Goal: Task Accomplishment & Management: Manage account settings

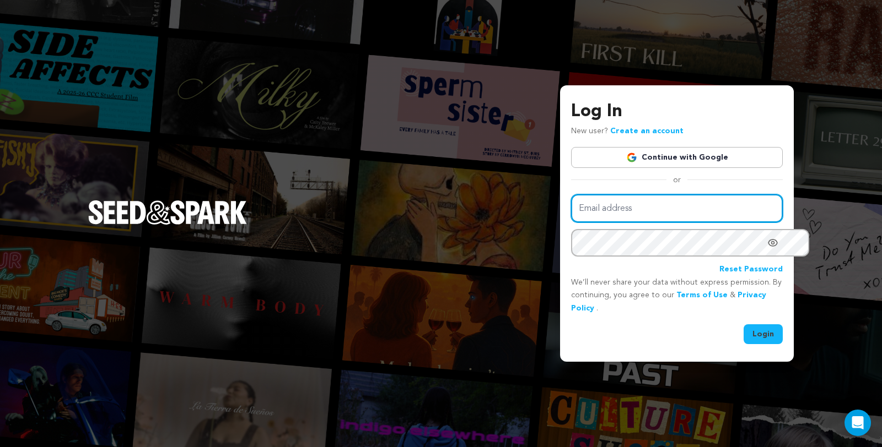
type input "juliacampanelli@gmail.com"
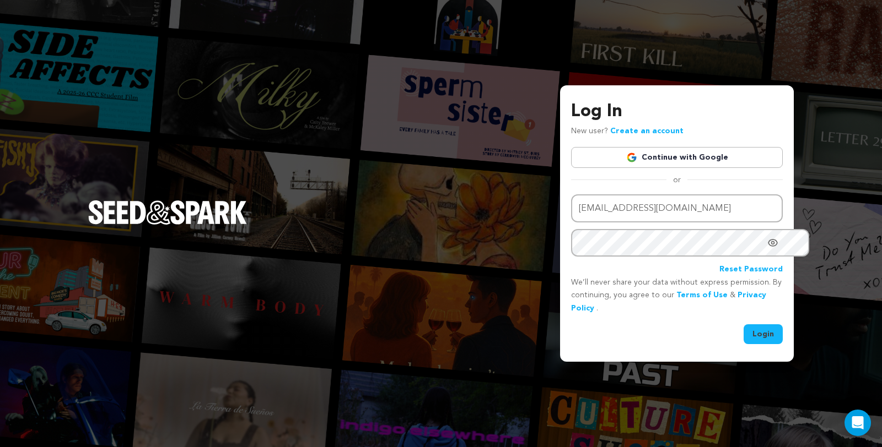
click at [755, 332] on button "Login" at bounding box center [762, 335] width 39 height 20
click at [758, 333] on button "Login" at bounding box center [762, 335] width 39 height 20
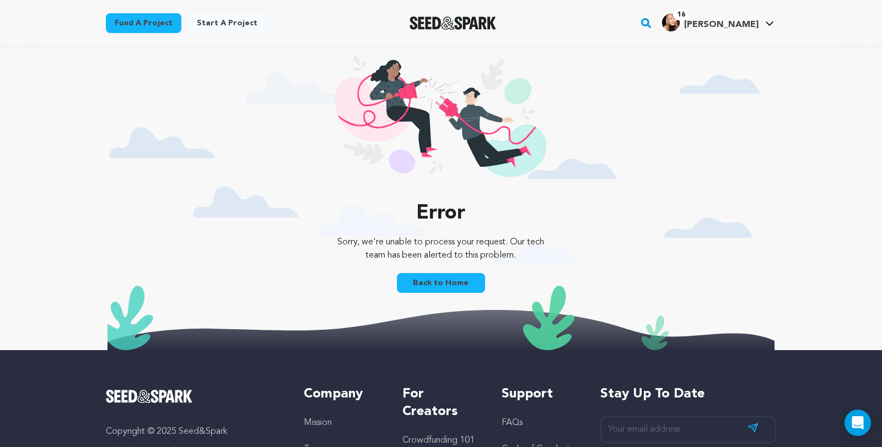
click at [758, 23] on span "Julia C." at bounding box center [721, 24] width 74 height 9
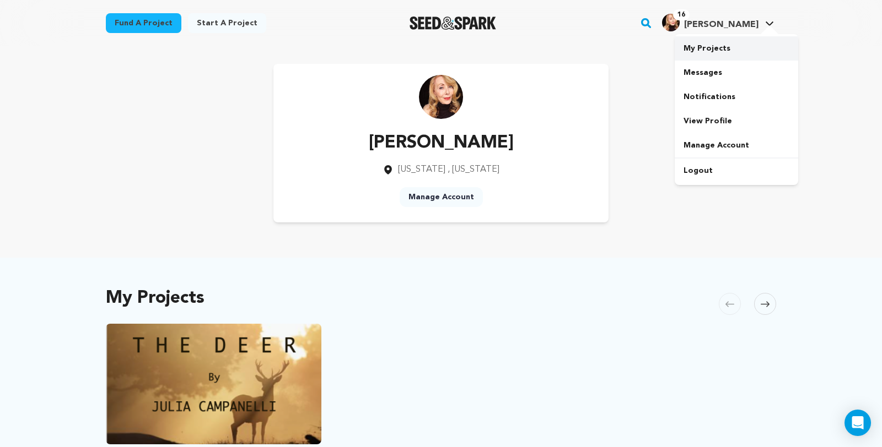
click at [751, 53] on link "My Projects" at bounding box center [735, 48] width 123 height 24
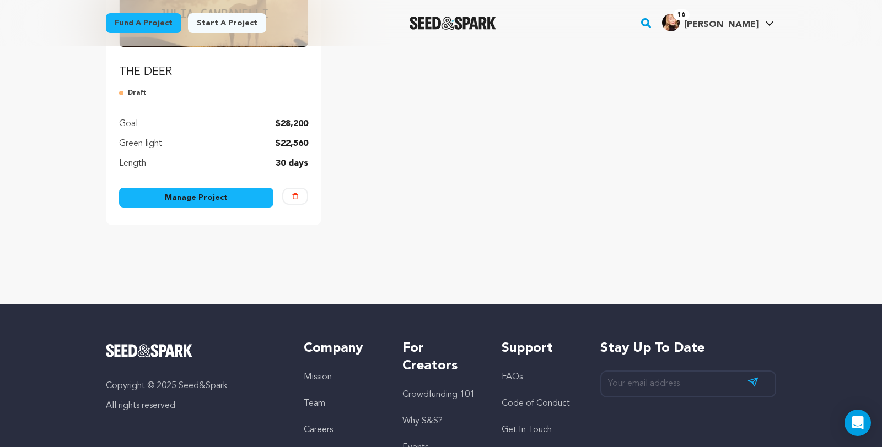
scroll to position [235, 0]
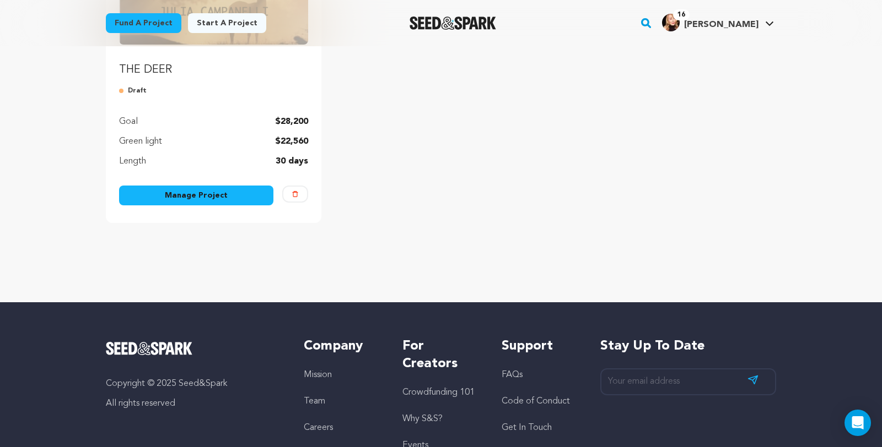
click at [192, 206] on link "Manage Project" at bounding box center [196, 196] width 154 height 20
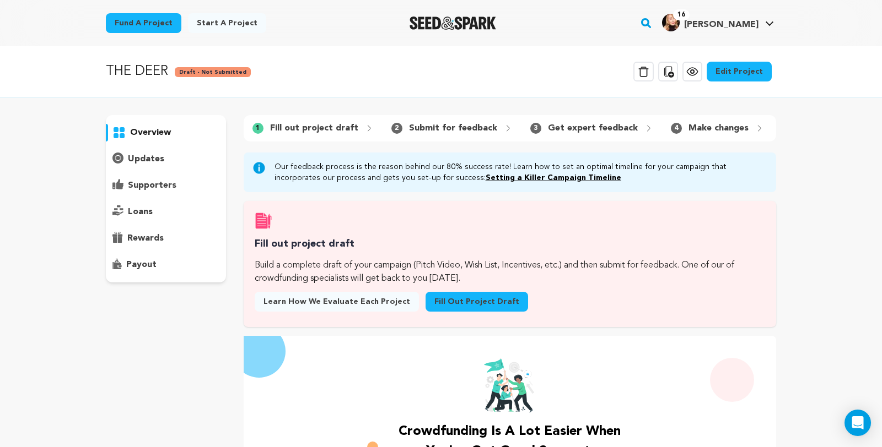
click at [771, 70] on link "Edit Project" at bounding box center [738, 72] width 65 height 20
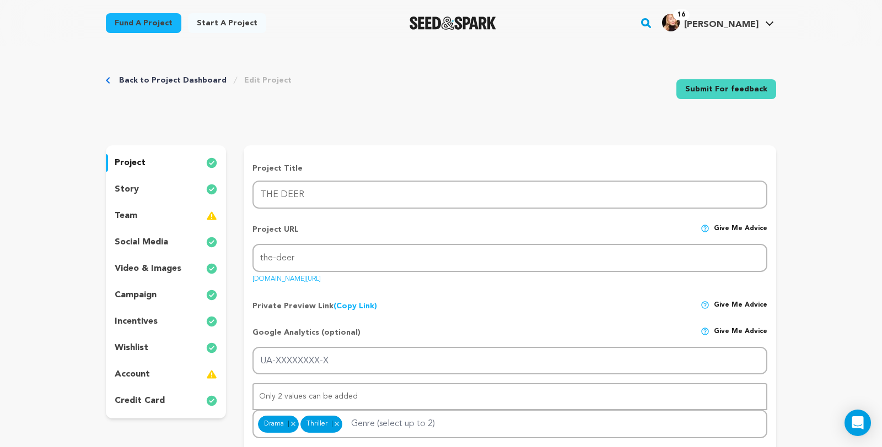
click at [206, 223] on img at bounding box center [211, 215] width 11 height 13
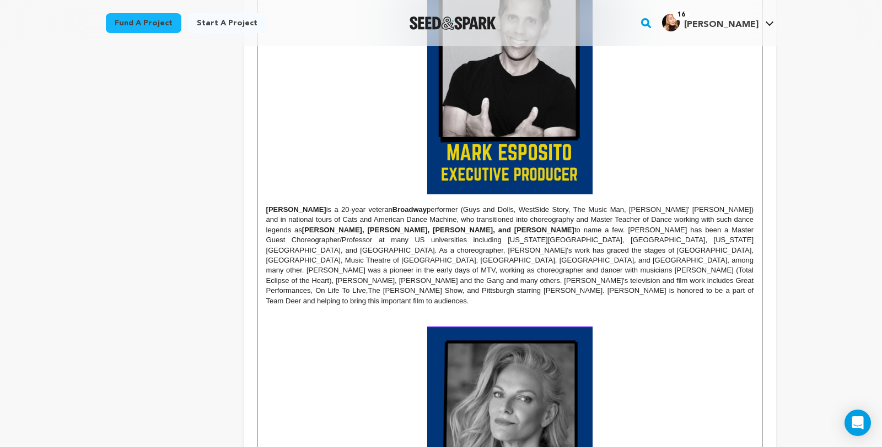
scroll to position [955, 0]
drag, startPoint x: 365, startPoint y: 282, endPoint x: 309, endPoint y: 284, distance: 55.7
click at [309, 234] on strong "[PERSON_NAME], [PERSON_NAME], [PERSON_NAME], and [PERSON_NAME]" at bounding box center [438, 229] width 272 height 8
drag, startPoint x: 485, startPoint y: 294, endPoint x: 454, endPoint y: 293, distance: 30.9
click at [454, 293] on p "[PERSON_NAME] is a 20-year veteran Broadway performer ( Guys and Dolls, West Si…" at bounding box center [509, 255] width 487 height 102
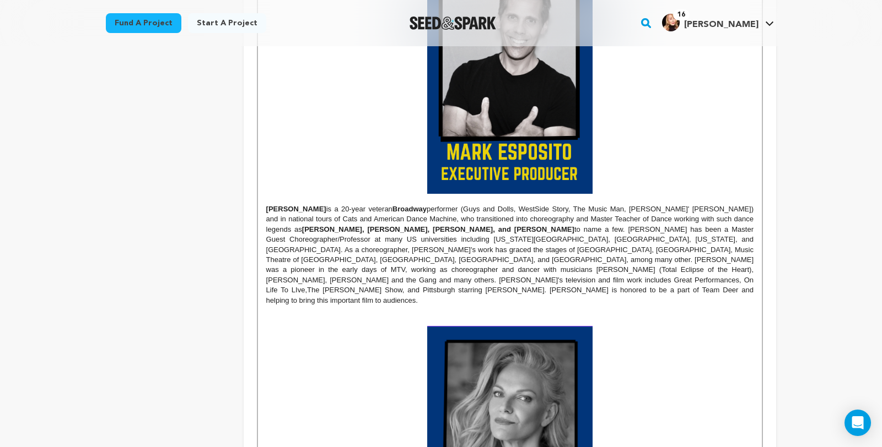
click at [419, 293] on p "[PERSON_NAME] is a 20-year veteran Broadway performer ( Guys and Dolls, West Si…" at bounding box center [509, 255] width 487 height 102
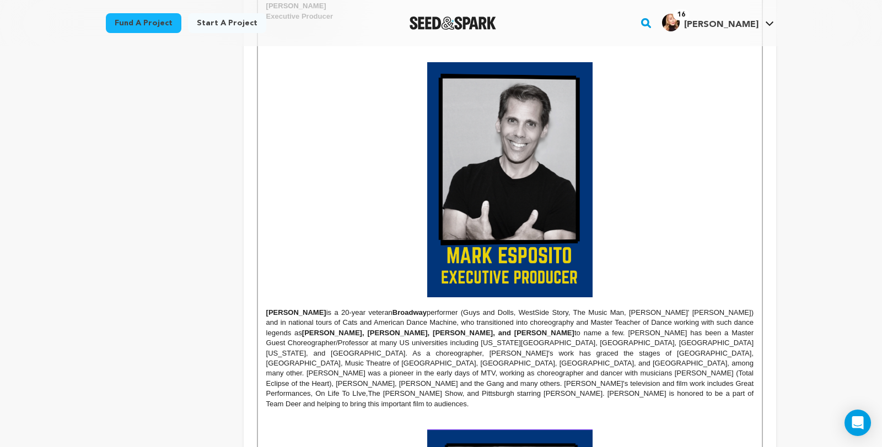
scroll to position [850, 0]
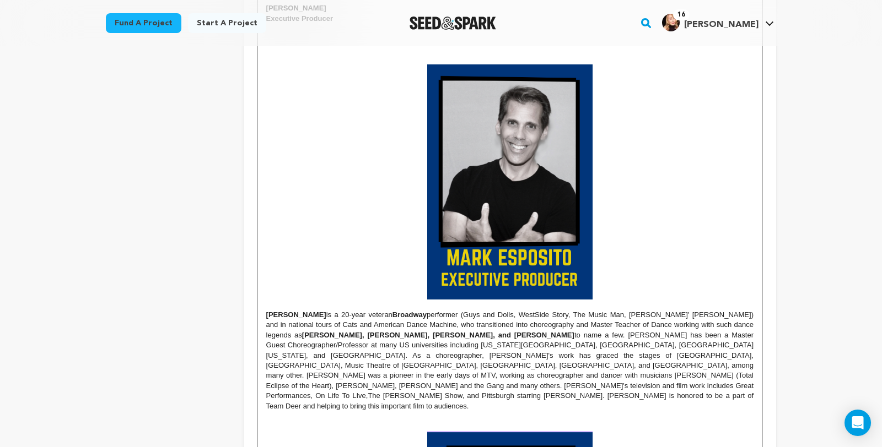
click at [612, 231] on p at bounding box center [509, 181] width 487 height 235
click at [592, 229] on img at bounding box center [509, 181] width 165 height 235
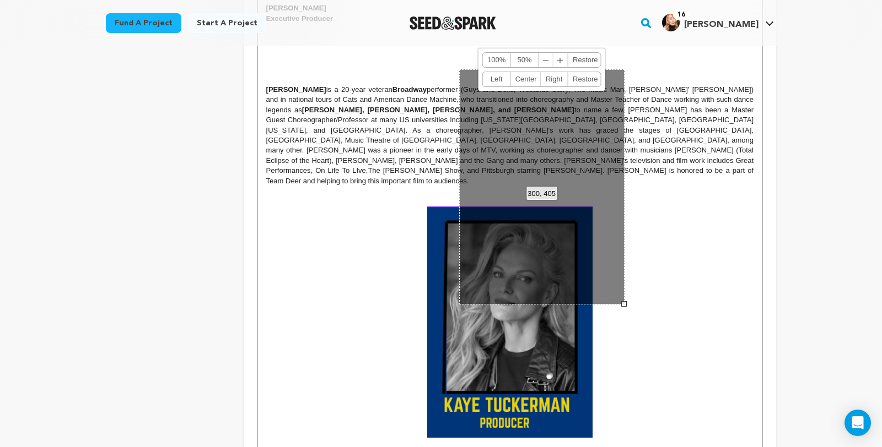
click at [707, 196] on p at bounding box center [509, 191] width 487 height 10
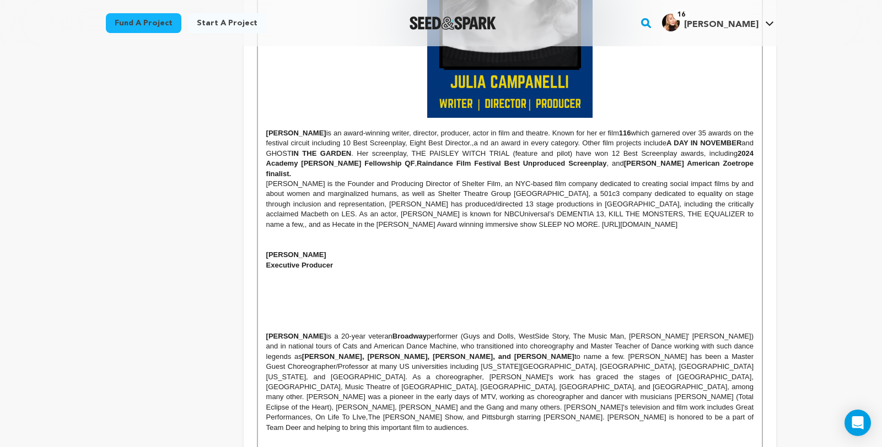
scroll to position [603, 0]
click at [271, 300] on p at bounding box center [509, 295] width 487 height 10
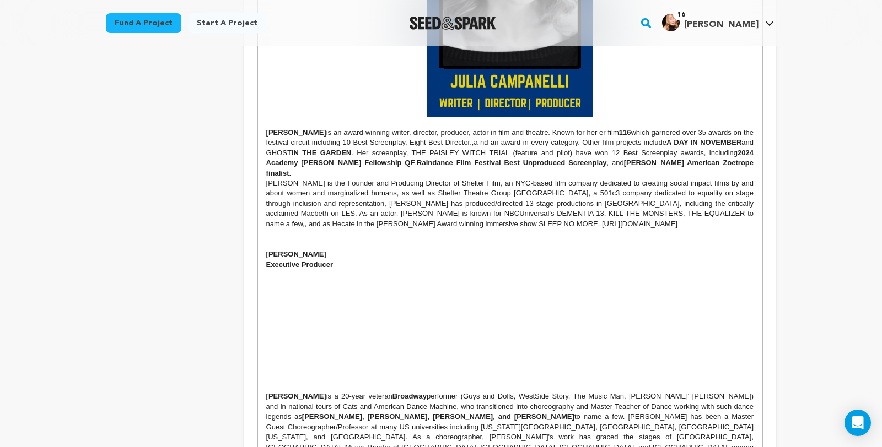
scroll to position [0, 0]
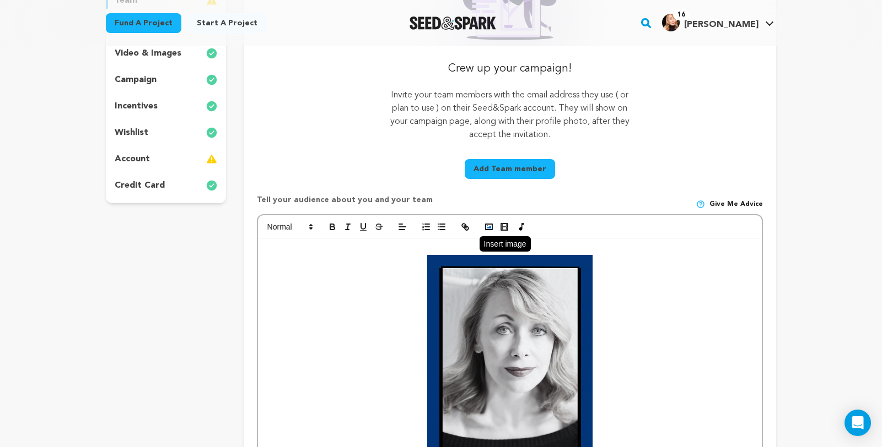
click at [487, 229] on polyline "button" at bounding box center [489, 227] width 4 height 3
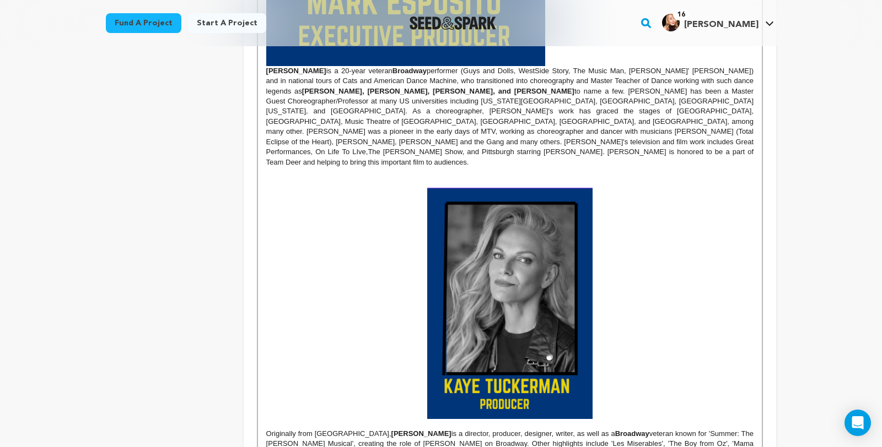
scroll to position [1258, 0]
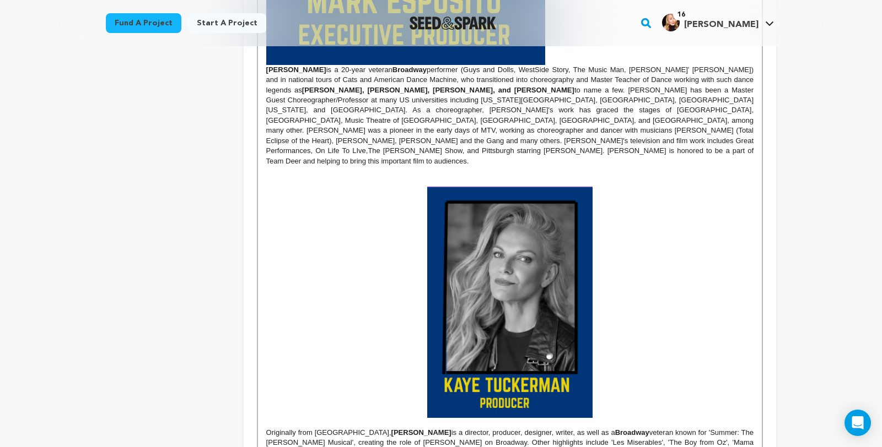
click at [552, 343] on img at bounding box center [509, 302] width 165 height 231
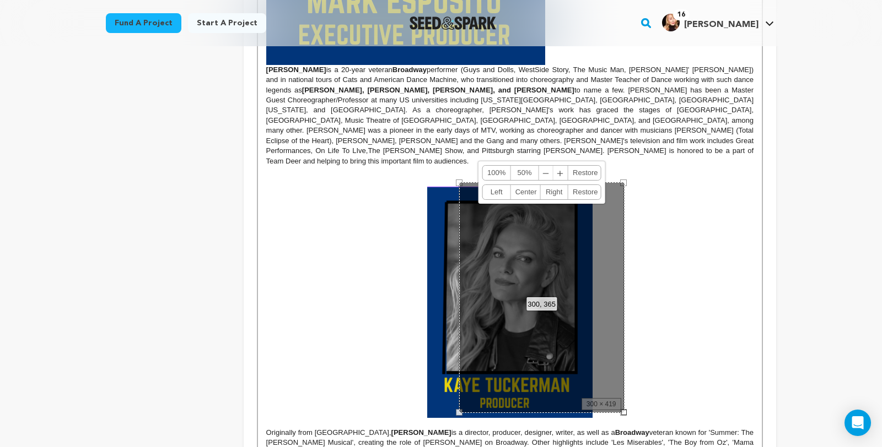
click at [667, 274] on strong at bounding box center [509, 302] width 487 height 231
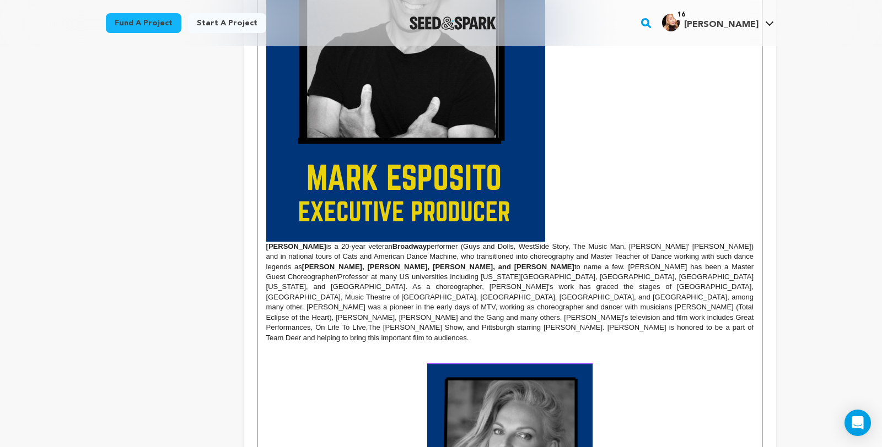
scroll to position [1058, 0]
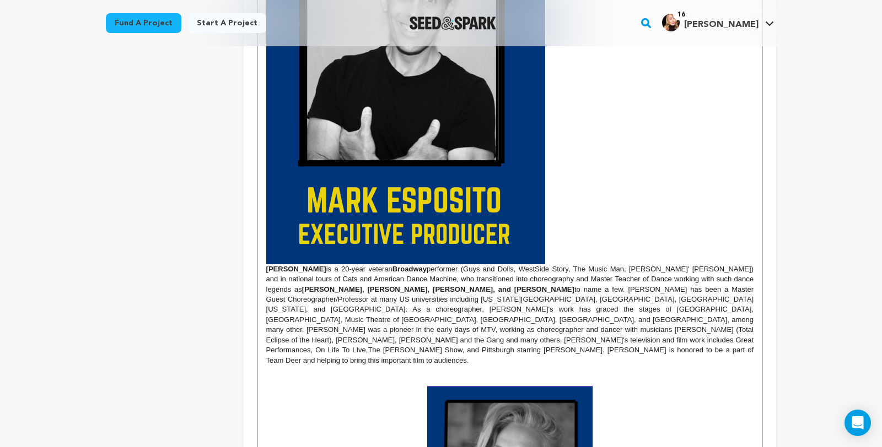
click at [447, 173] on img at bounding box center [405, 80] width 279 height 368
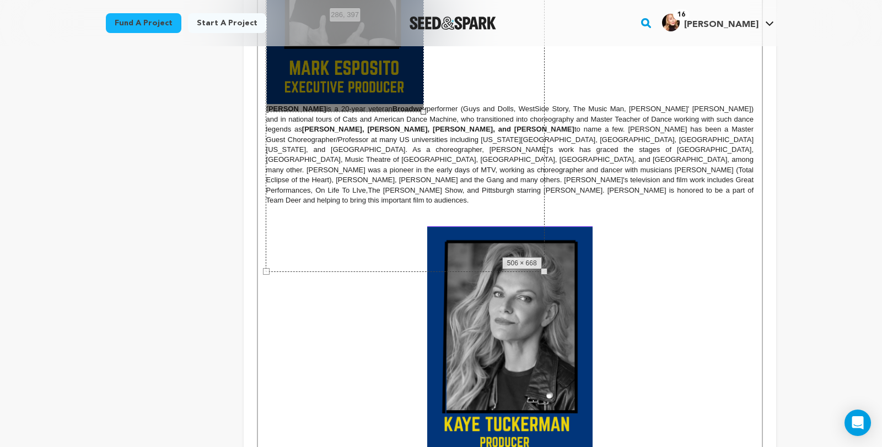
drag, startPoint x: 521, startPoint y: 315, endPoint x: 399, endPoint y: 161, distance: 195.3
click at [398, 163] on div "[PERSON_NAME] is an award-winning writer, director, producer, actor in film and…" at bounding box center [510, 159] width 504 height 1526
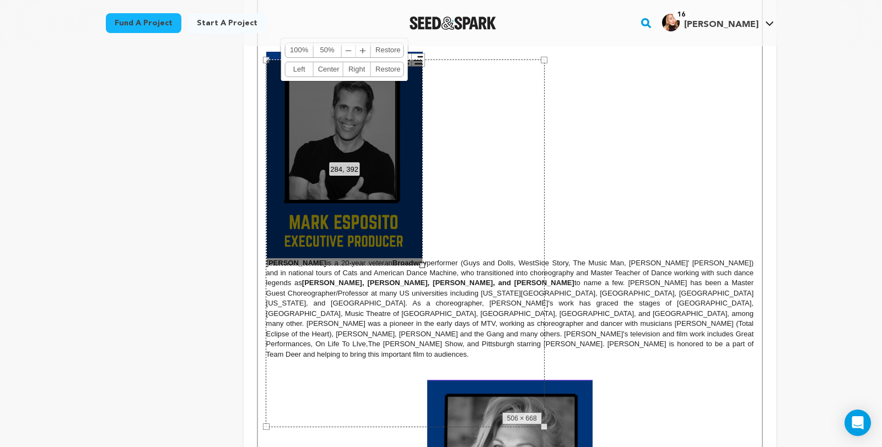
scroll to position [893, 0]
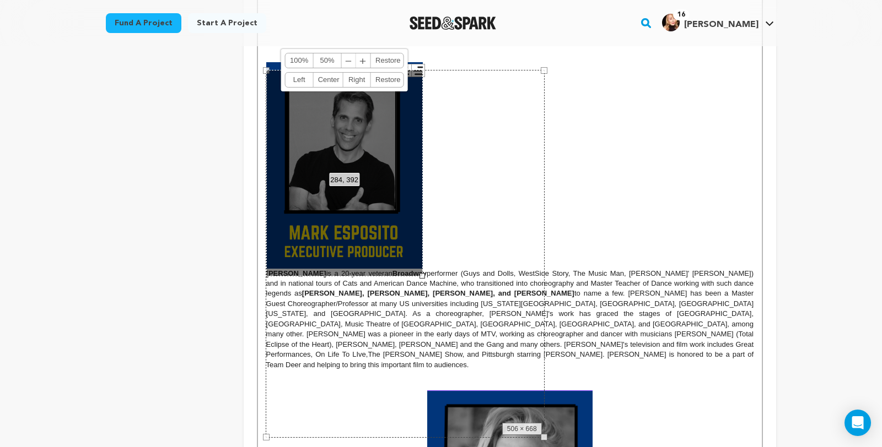
click at [314, 87] on link "Center" at bounding box center [328, 80] width 29 height 14
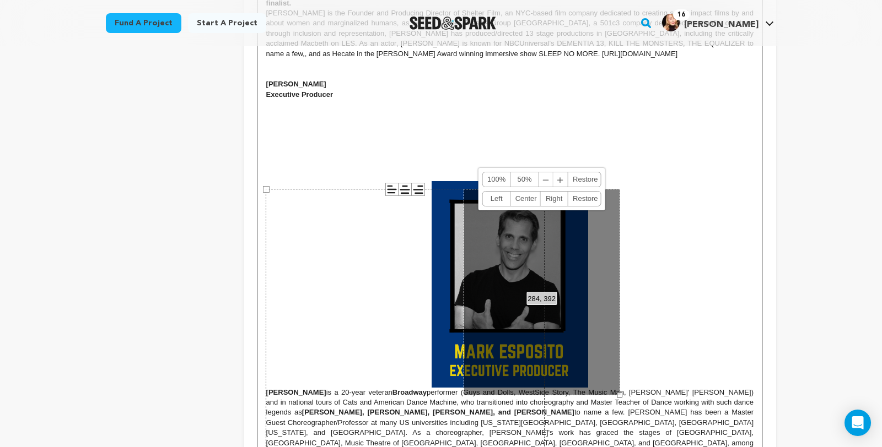
scroll to position [771, 0]
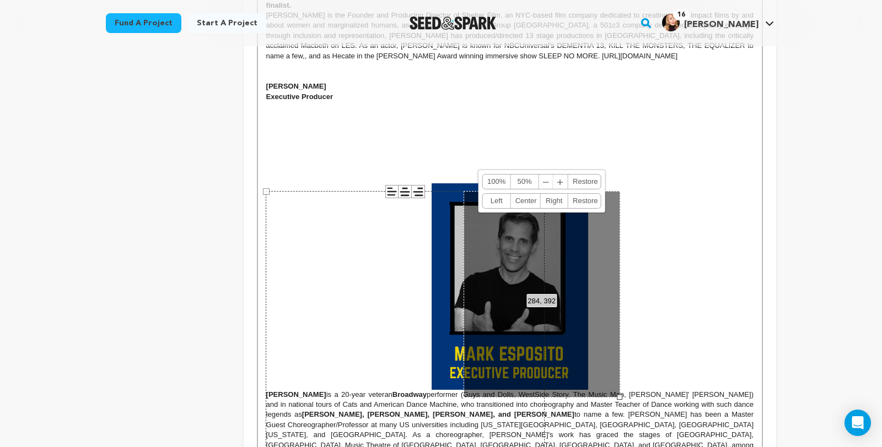
click at [628, 132] on p at bounding box center [509, 127] width 487 height 10
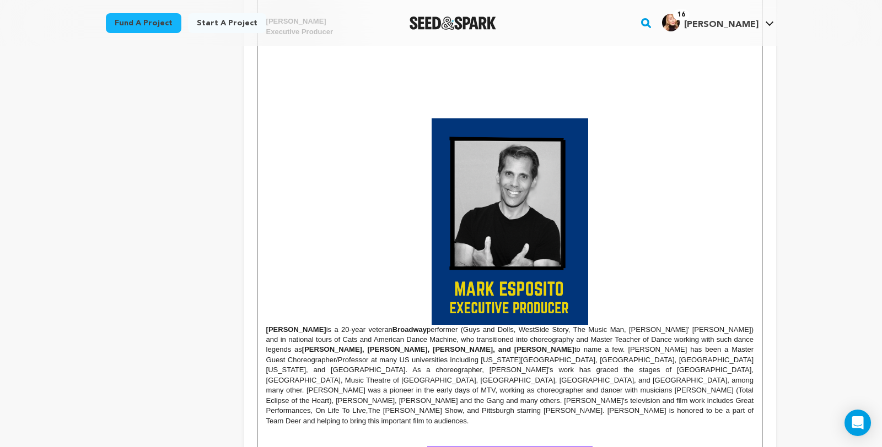
scroll to position [845, 0]
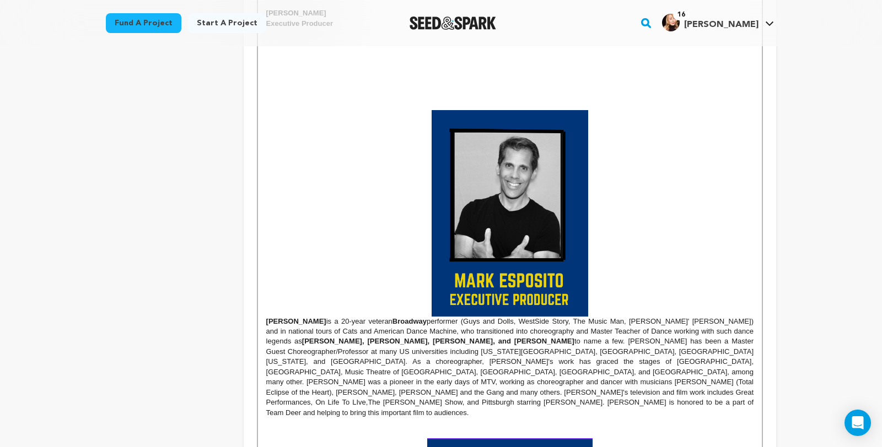
click at [577, 317] on img at bounding box center [509, 213] width 156 height 207
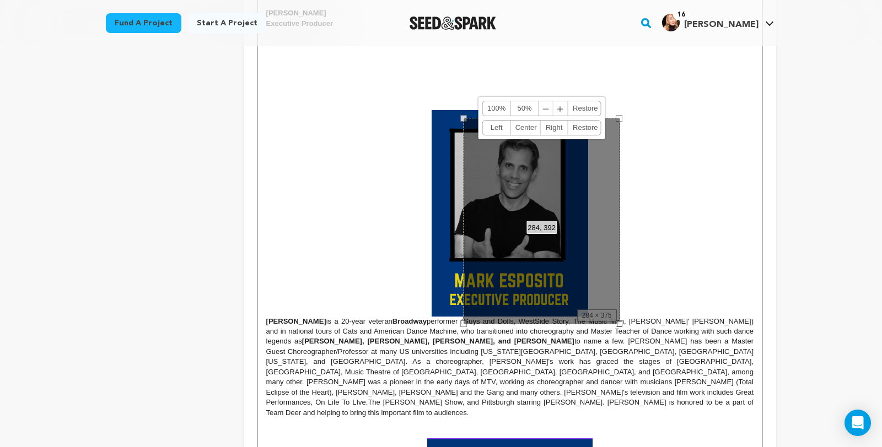
click at [596, 325] on div "284, 392 100% 50% ﹣ ﹢ [GEOGRAPHIC_DATA] Left Center Right Restore" at bounding box center [541, 221] width 156 height 207
click at [258, 372] on div "[PERSON_NAME] is an award-winning writer, director, producer, actor in film and…" at bounding box center [510, 371] width 504 height 1525
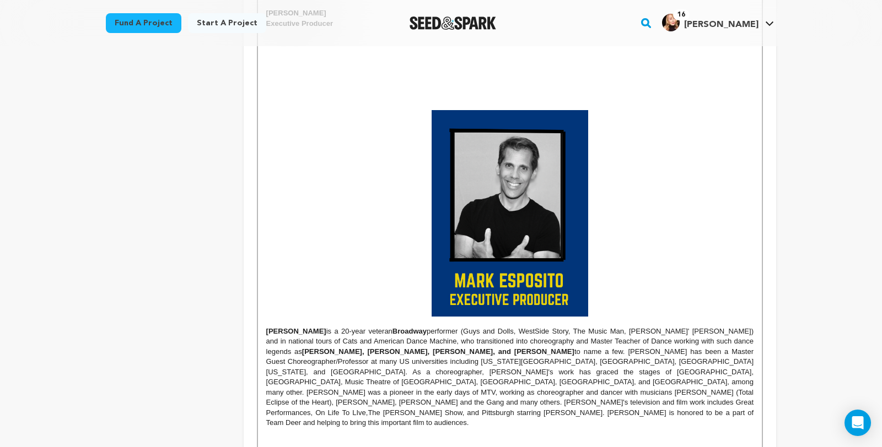
click at [588, 317] on img at bounding box center [509, 213] width 156 height 207
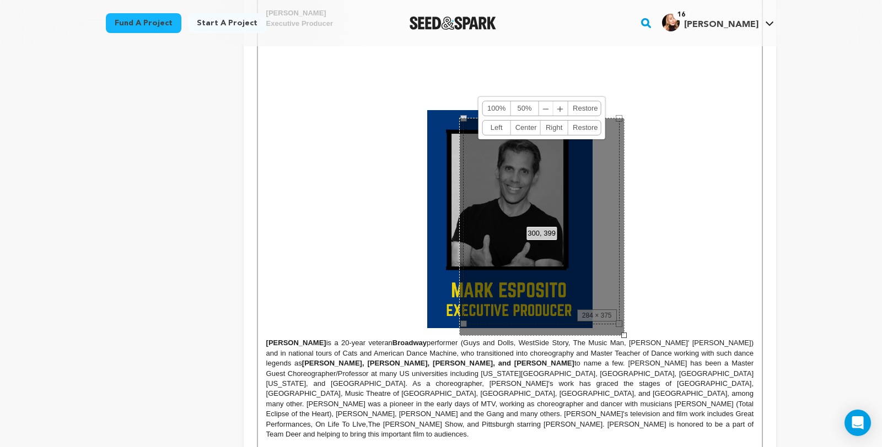
drag, startPoint x: 594, startPoint y: 366, endPoint x: 603, endPoint y: 380, distance: 15.9
click at [621, 338] on div at bounding box center [624, 336] width 6 height 6
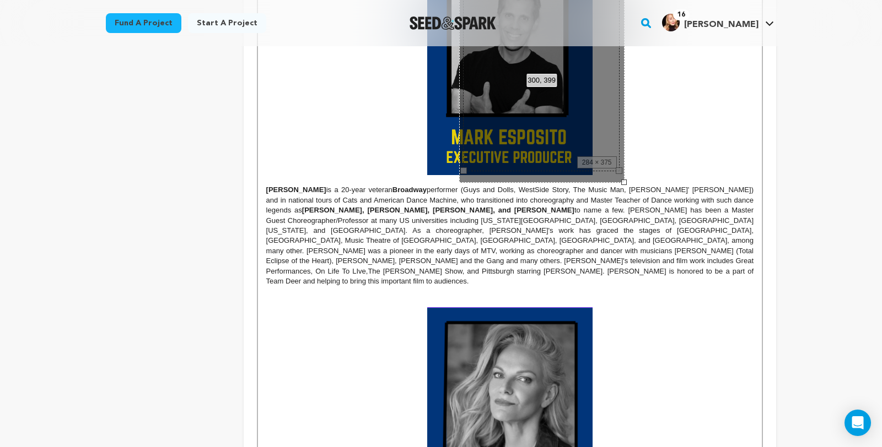
scroll to position [997, 0]
click at [692, 435] on strong at bounding box center [509, 423] width 487 height 231
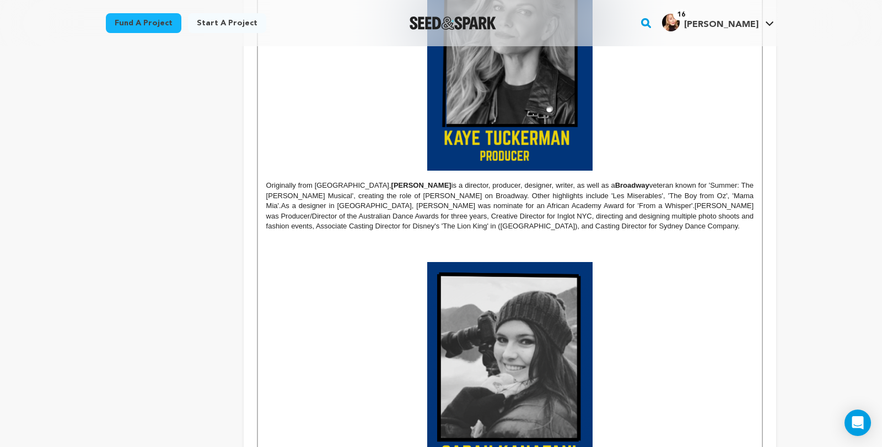
scroll to position [1379, 0]
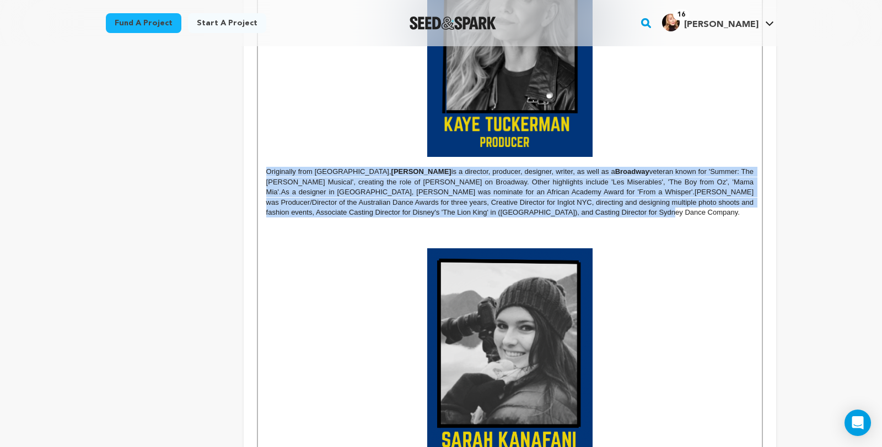
drag, startPoint x: 403, startPoint y: 261, endPoint x: 238, endPoint y: 217, distance: 170.4
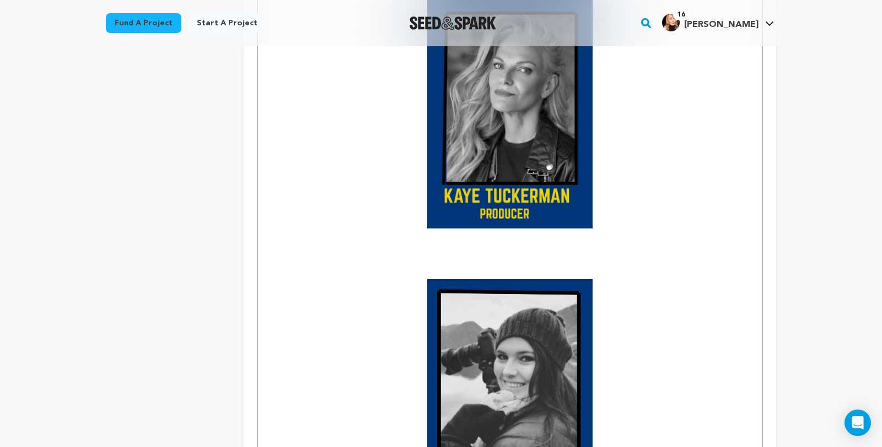
scroll to position [1319, 0]
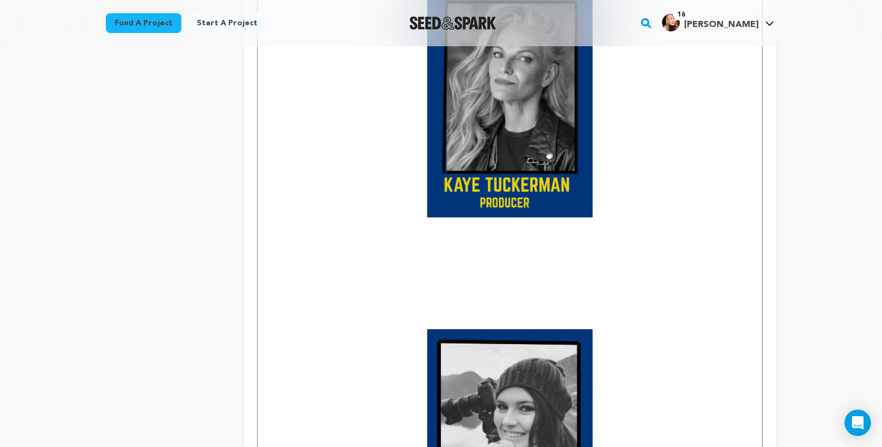
click at [331, 278] on p at bounding box center [509, 273] width 487 height 10
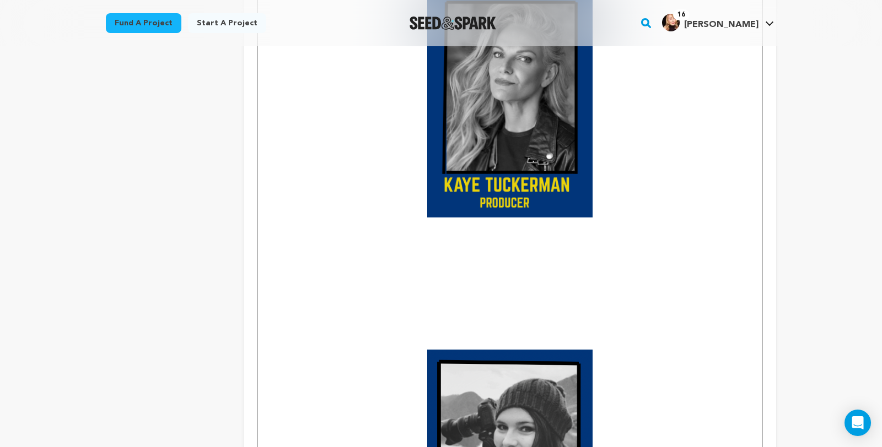
click at [273, 248] on p at bounding box center [509, 243] width 487 height 10
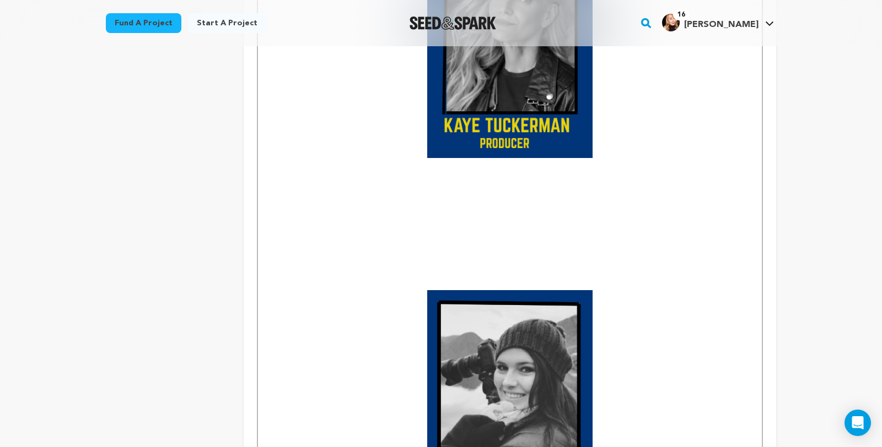
scroll to position [1380, 0]
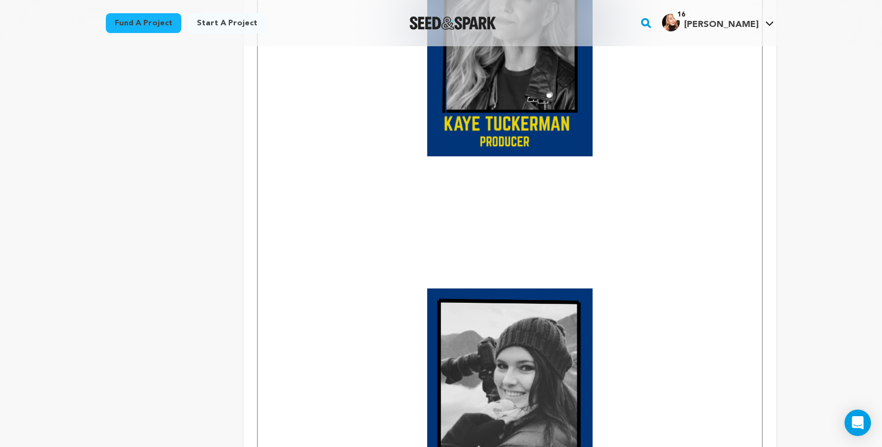
click at [273, 187] on p at bounding box center [509, 182] width 487 height 10
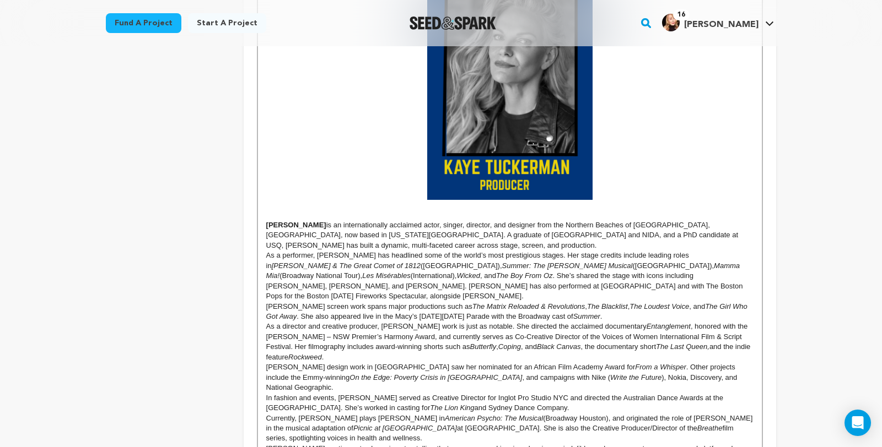
scroll to position [1337, 0]
drag, startPoint x: 304, startPoint y: 267, endPoint x: 237, endPoint y: 267, distance: 66.7
click at [258, 268] on div "[PERSON_NAME] is an award-winning writer, director, producer, actor in film and…" at bounding box center [510, 27] width 504 height 1821
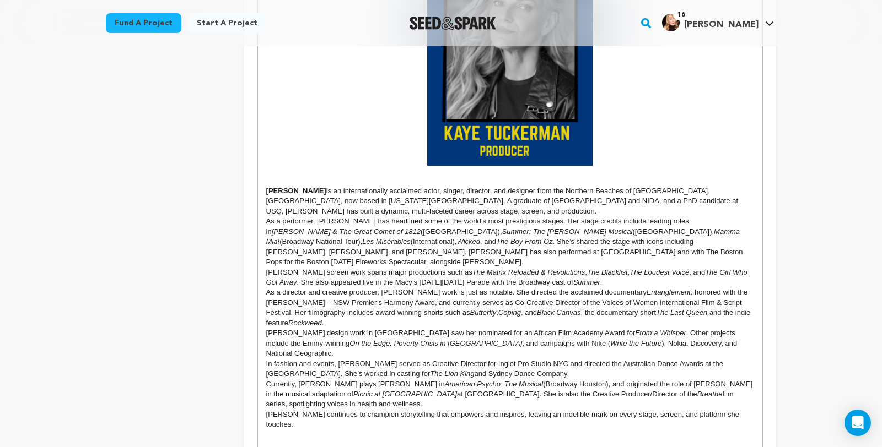
scroll to position [1371, 0]
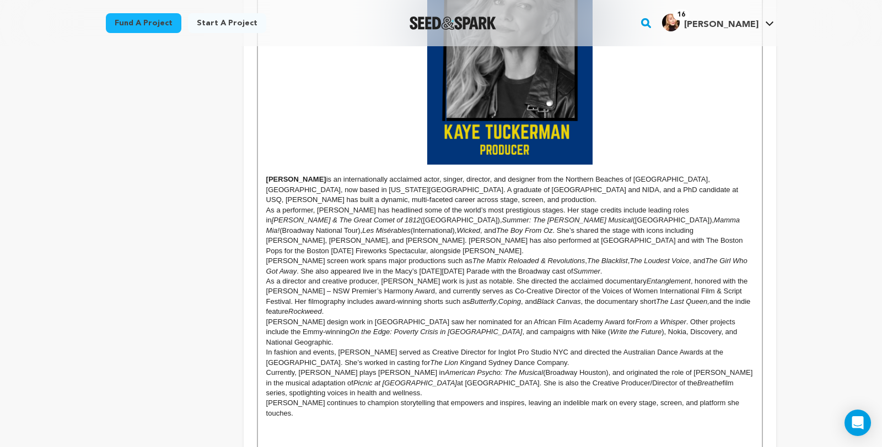
drag, startPoint x: 240, startPoint y: 220, endPoint x: 784, endPoint y: 403, distance: 573.8
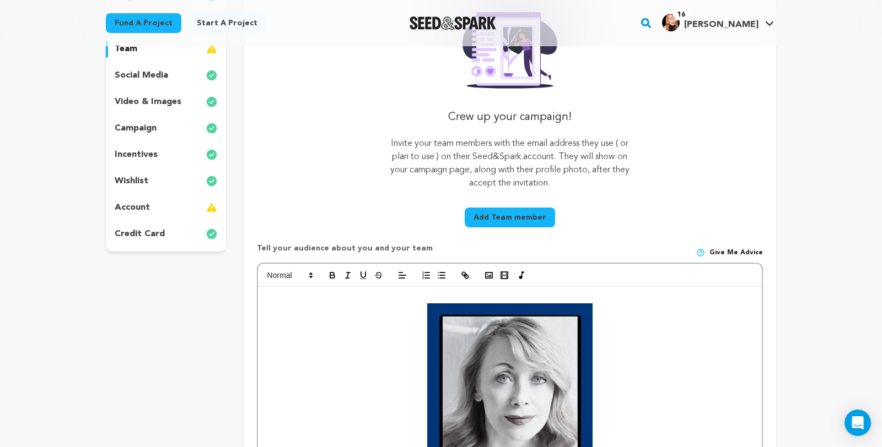
scroll to position [175, 0]
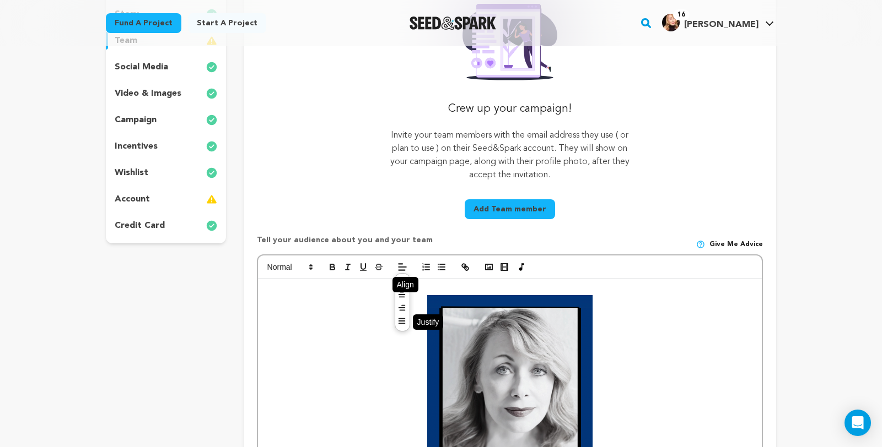
click at [397, 326] on icon at bounding box center [401, 321] width 9 height 9
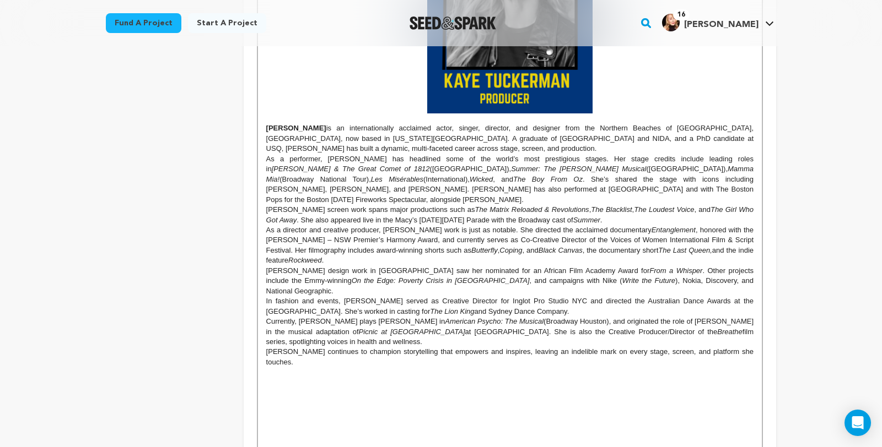
scroll to position [1425, 0]
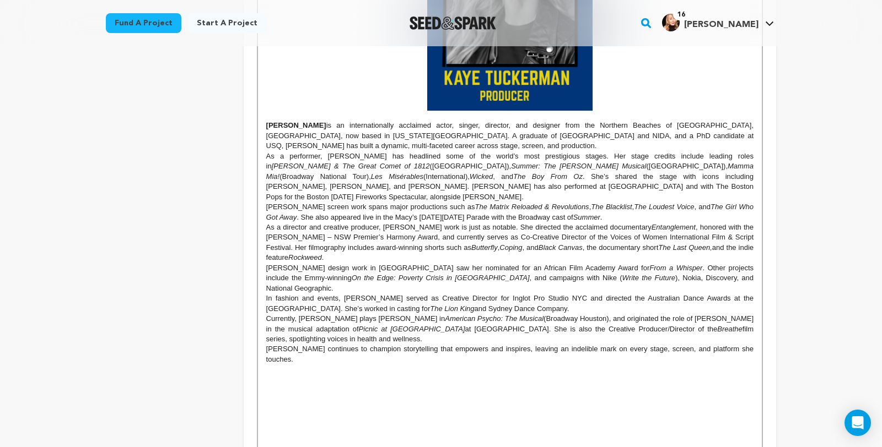
click at [376, 366] on p at bounding box center [509, 370] width 487 height 10
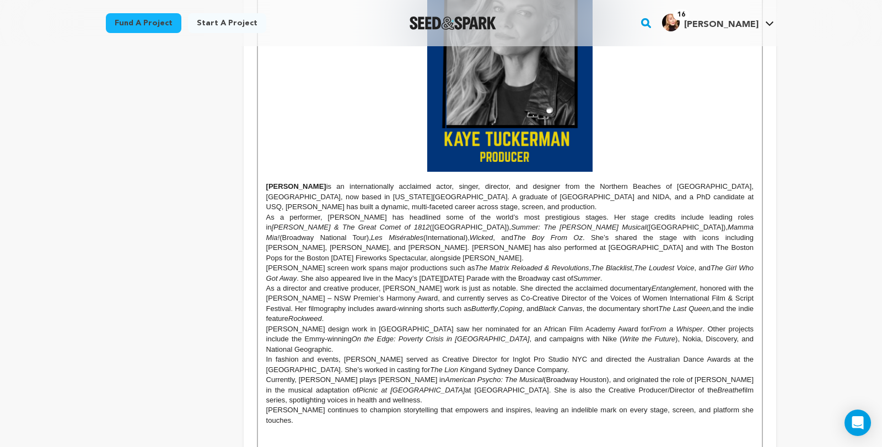
scroll to position [1430, 0]
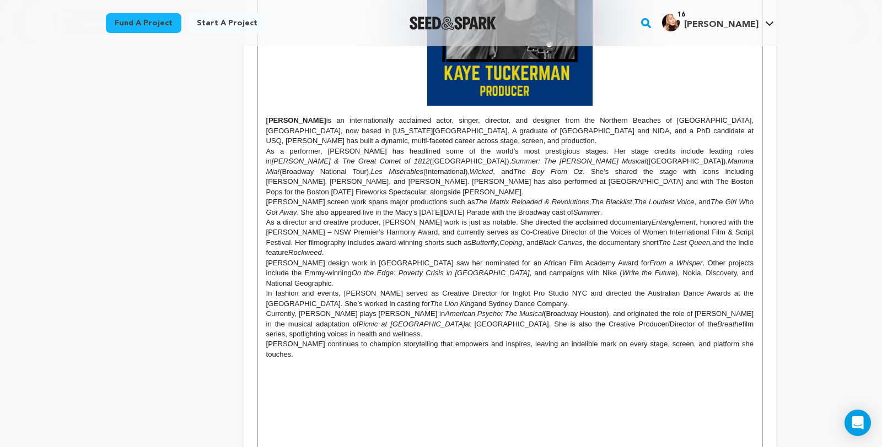
click at [436, 285] on p "[PERSON_NAME] design work in [GEOGRAPHIC_DATA] saw her nominated for an African…" at bounding box center [509, 273] width 487 height 30
drag, startPoint x: 436, startPoint y: 284, endPoint x: 533, endPoint y: 285, distance: 97.0
click at [533, 285] on p "[PERSON_NAME] design work in [GEOGRAPHIC_DATA] saw her nominated for an African…" at bounding box center [509, 273] width 487 height 30
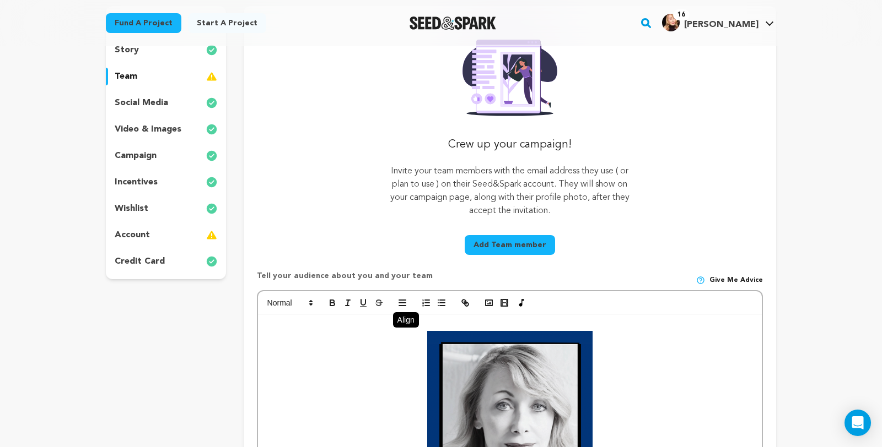
scroll to position [152, 0]
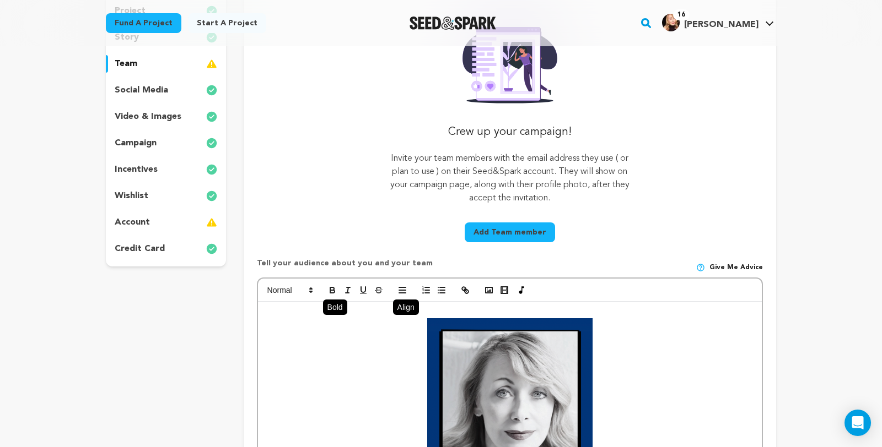
click at [327, 295] on icon "button" at bounding box center [332, 290] width 10 height 10
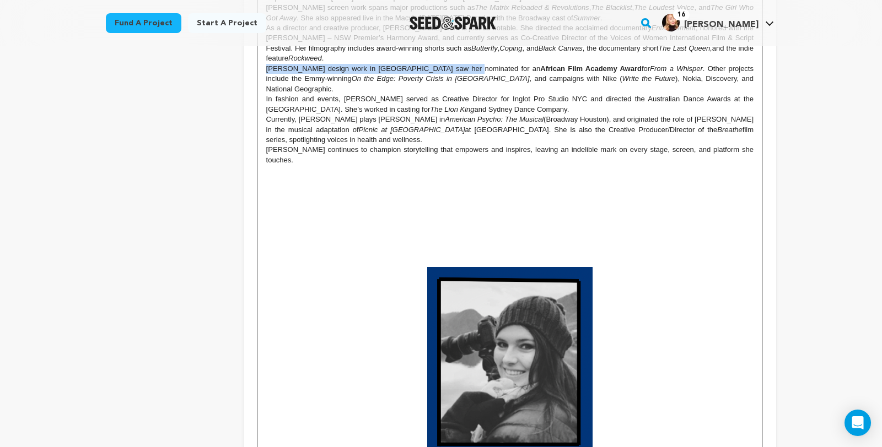
scroll to position [1625, 0]
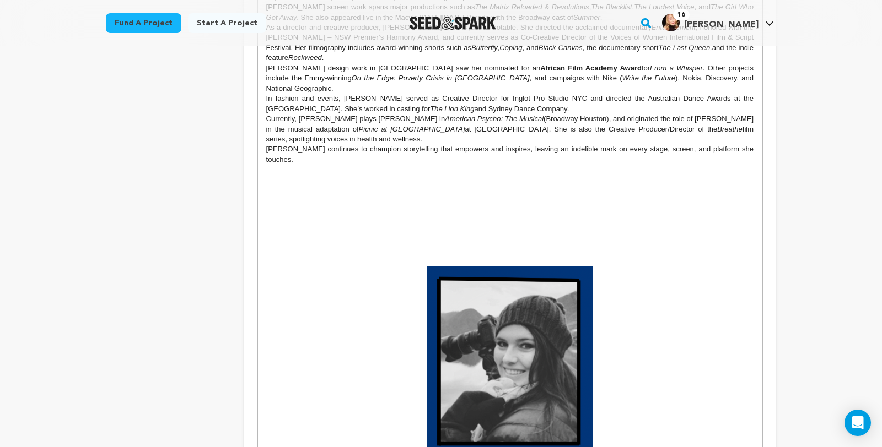
click at [527, 249] on p at bounding box center [509, 251] width 487 height 10
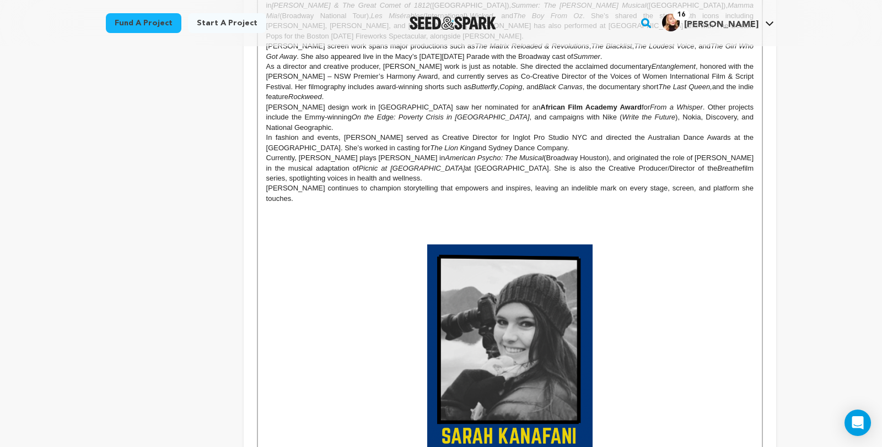
scroll to position [1592, 0]
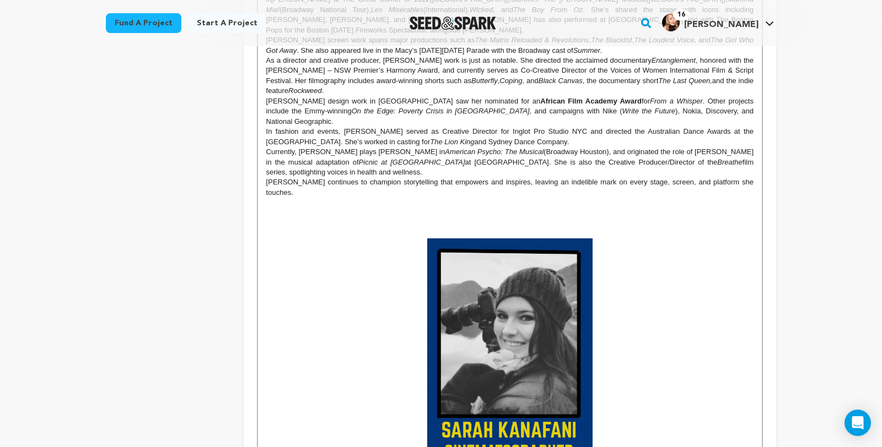
click at [547, 219] on p at bounding box center [509, 223] width 487 height 10
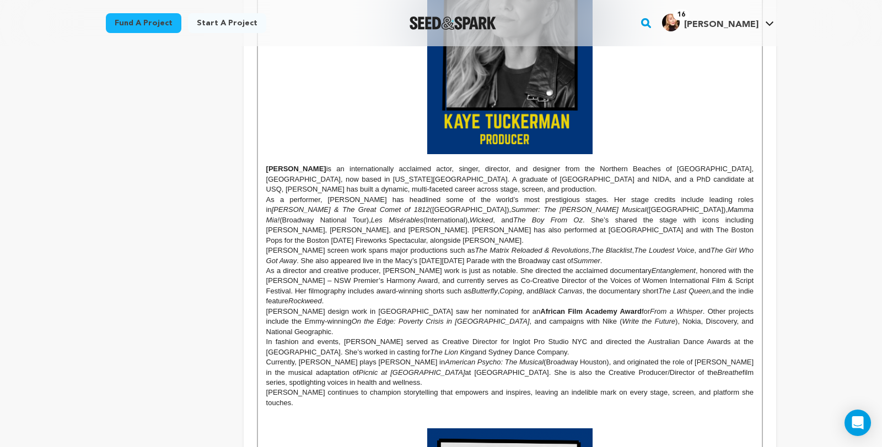
scroll to position [1387, 0]
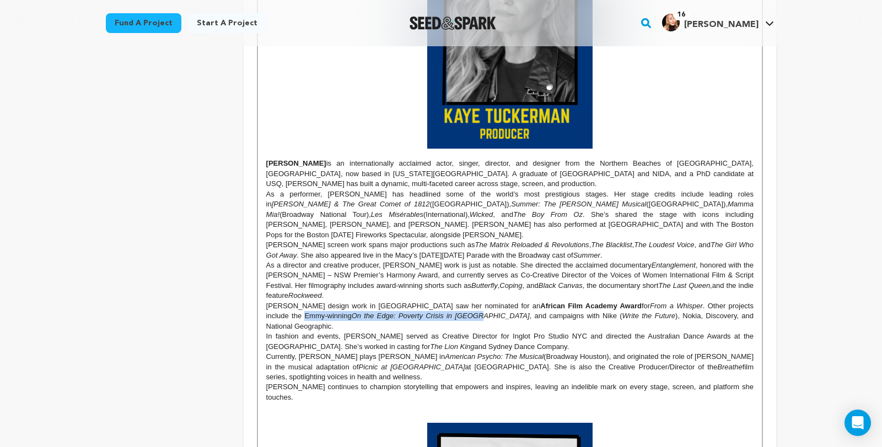
drag, startPoint x: 717, startPoint y: 327, endPoint x: 343, endPoint y: 338, distance: 373.7
click at [343, 332] on p "[PERSON_NAME] design work in [GEOGRAPHIC_DATA] saw her nominated for an African…" at bounding box center [509, 316] width 487 height 30
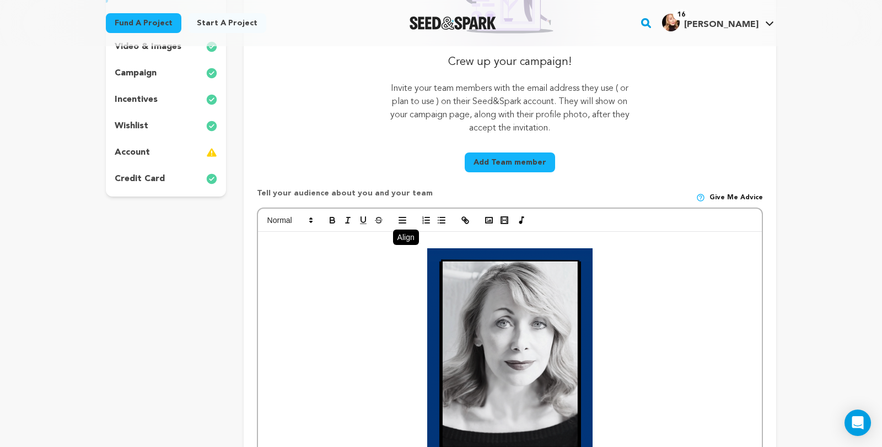
scroll to position [223, 0]
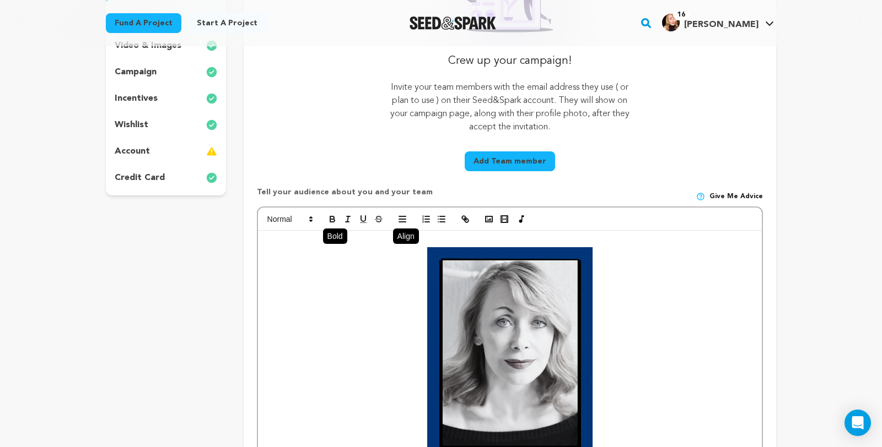
click at [327, 224] on icon "button" at bounding box center [332, 219] width 10 height 10
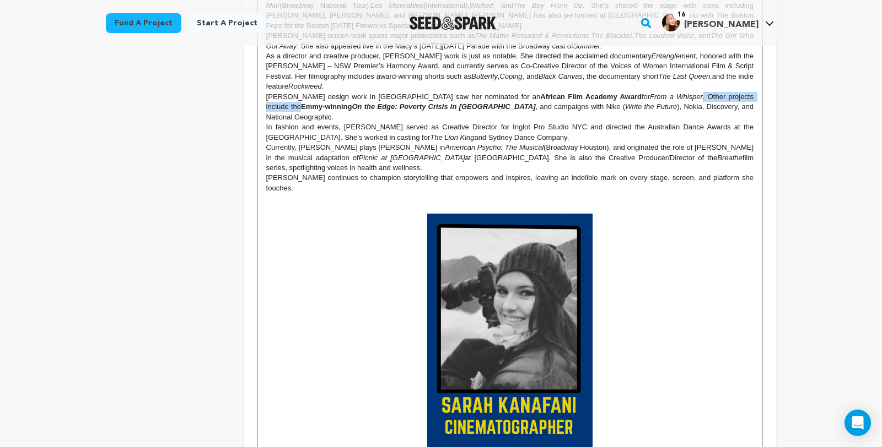
scroll to position [1457, 0]
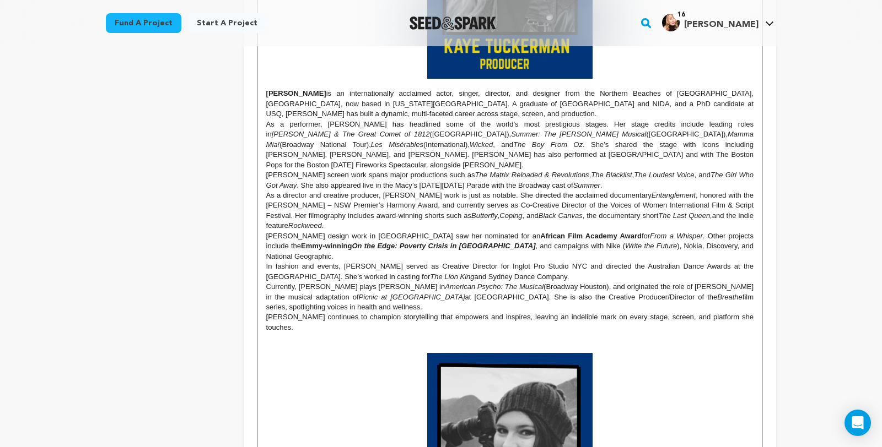
click at [512, 282] on p "In fashion and events, [PERSON_NAME] served as Creative Director for Inglot Pro…" at bounding box center [509, 272] width 487 height 20
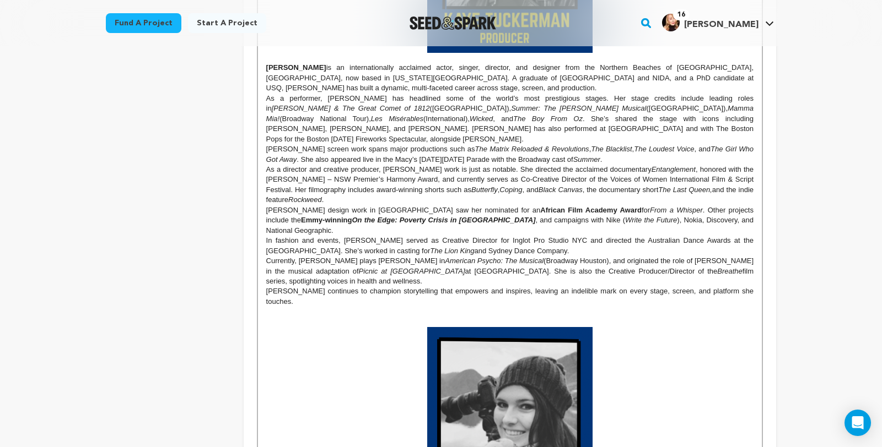
scroll to position [1479, 0]
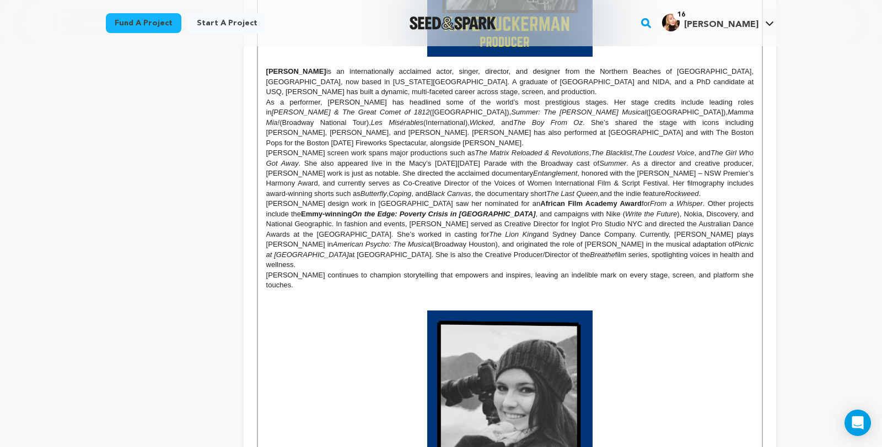
click at [266, 236] on p "[PERSON_NAME] design work in [GEOGRAPHIC_DATA] saw her nominated for an African…" at bounding box center [509, 234] width 487 height 71
drag, startPoint x: 301, startPoint y: 290, endPoint x: 267, endPoint y: 283, distance: 34.3
click at [266, 289] on p "[PERSON_NAME] continues to champion storytelling that empowers and inspires, le…" at bounding box center [509, 281] width 487 height 20
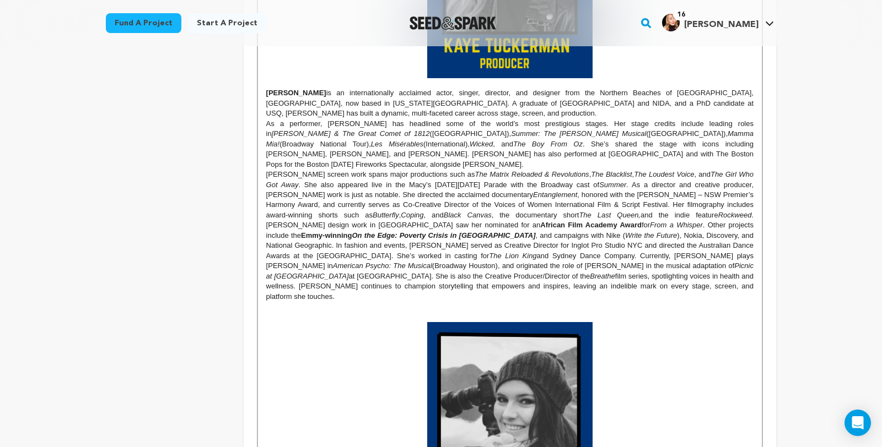
scroll to position [1449, 0]
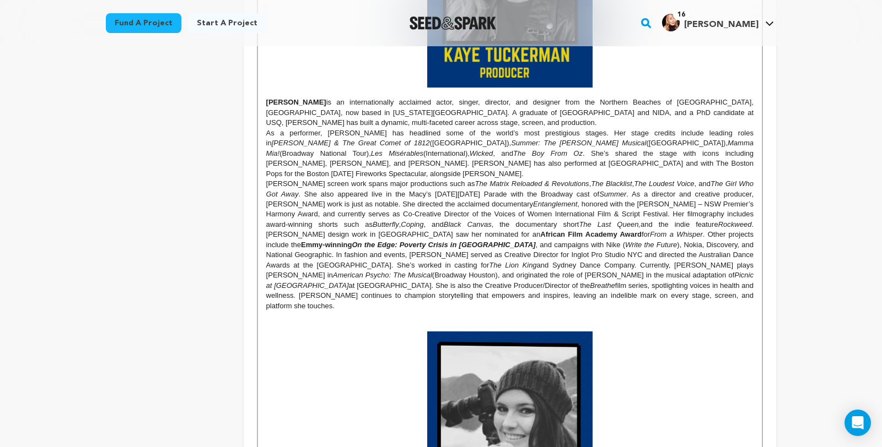
click at [266, 212] on p "[PERSON_NAME] screen work spans major productions such as The Matrix Reloaded &…" at bounding box center [509, 245] width 487 height 132
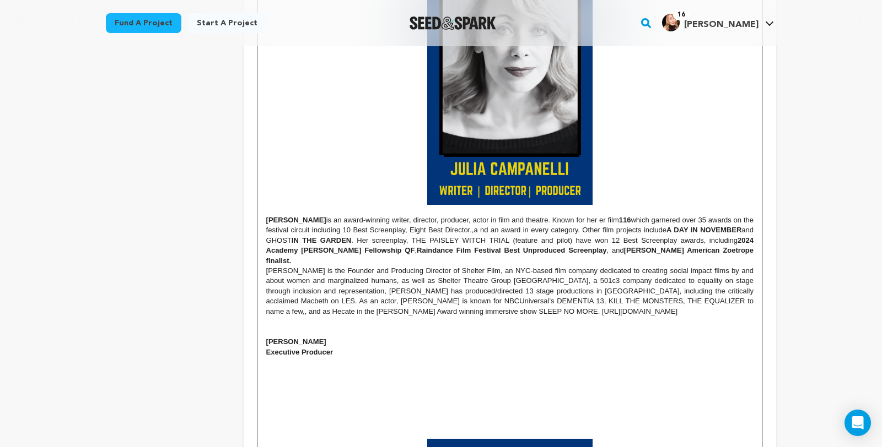
scroll to position [517, 0]
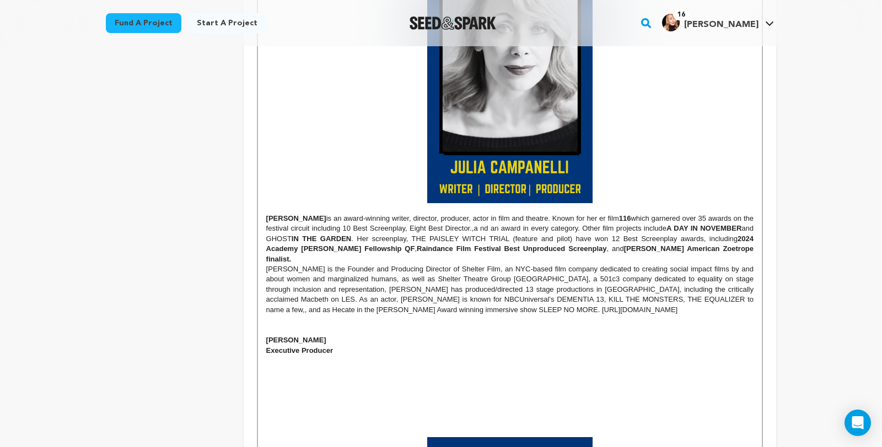
drag, startPoint x: 766, startPoint y: 278, endPoint x: 794, endPoint y: 273, distance: 27.9
click at [753, 264] on p "[PERSON_NAME] is an award-winning writer, director, producer, actor in film and…" at bounding box center [509, 239] width 487 height 51
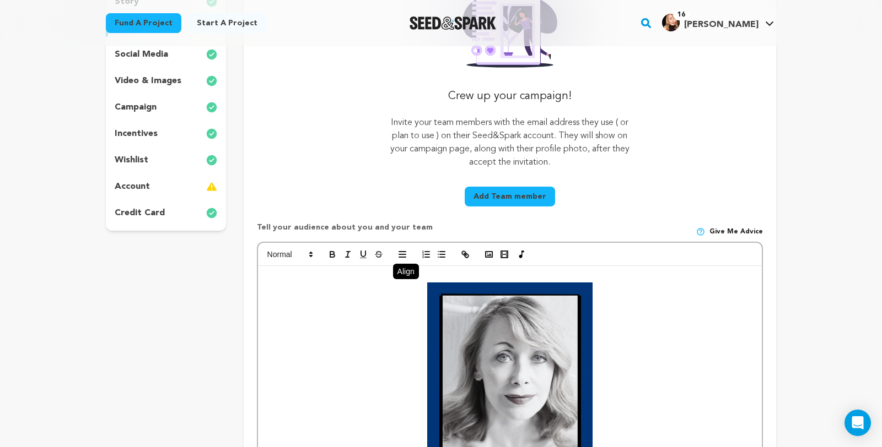
scroll to position [195, 0]
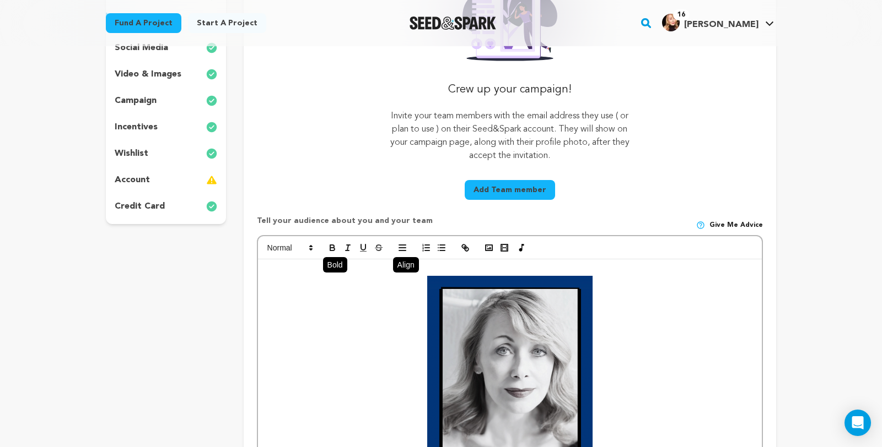
click at [330, 251] on icon "button" at bounding box center [332, 249] width 4 height 3
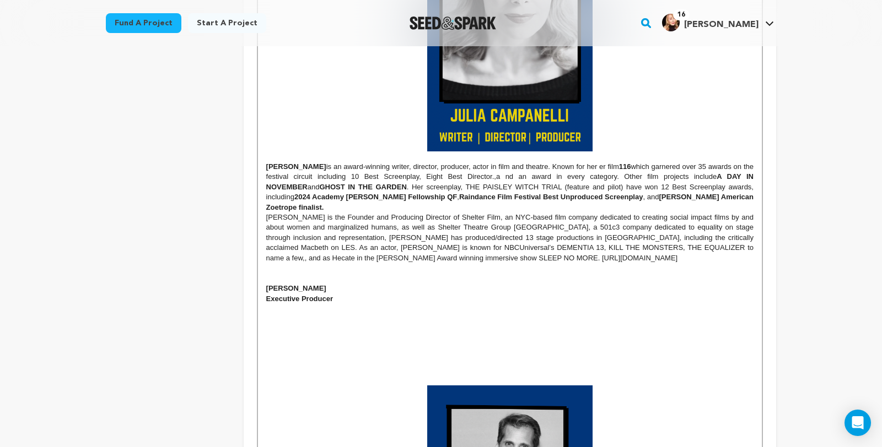
click at [583, 365] on p at bounding box center [509, 360] width 487 height 10
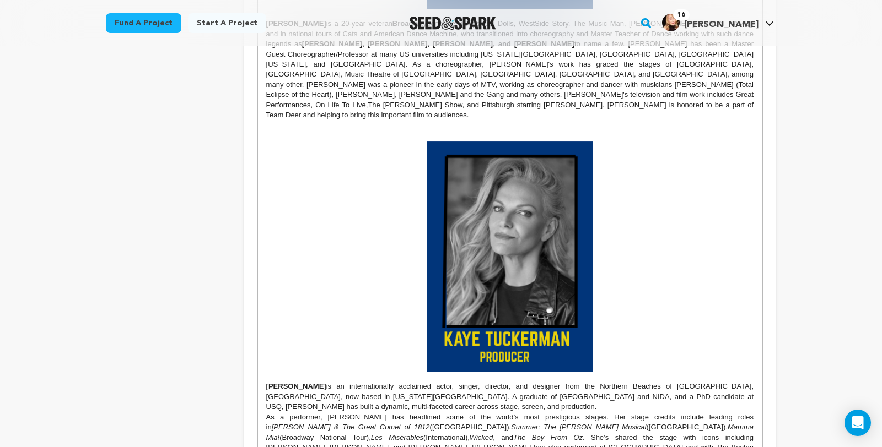
scroll to position [1163, 0]
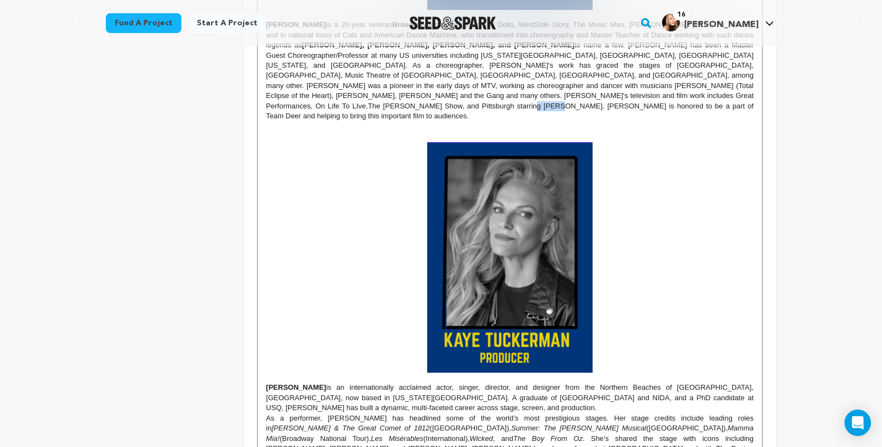
drag, startPoint x: 546, startPoint y: 155, endPoint x: 520, endPoint y: 156, distance: 25.9
click at [520, 122] on p "[PERSON_NAME] is a 20-year veteran Broadway performer ( Guys and Dolls, West Si…" at bounding box center [509, 71] width 487 height 102
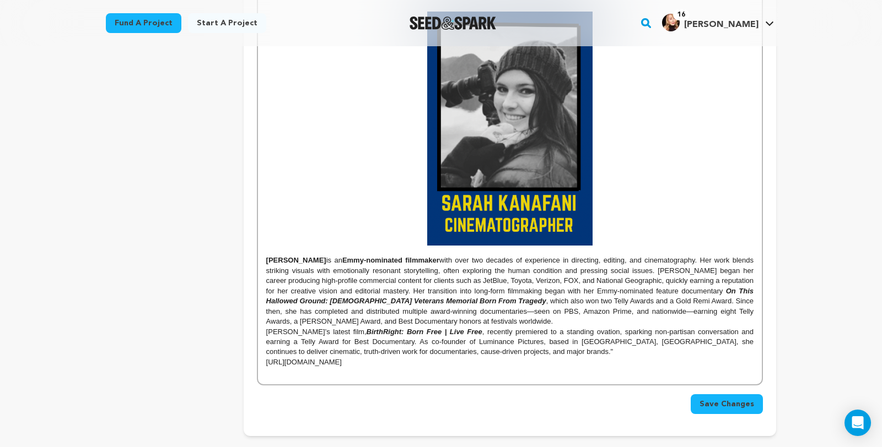
scroll to position [1824, 0]
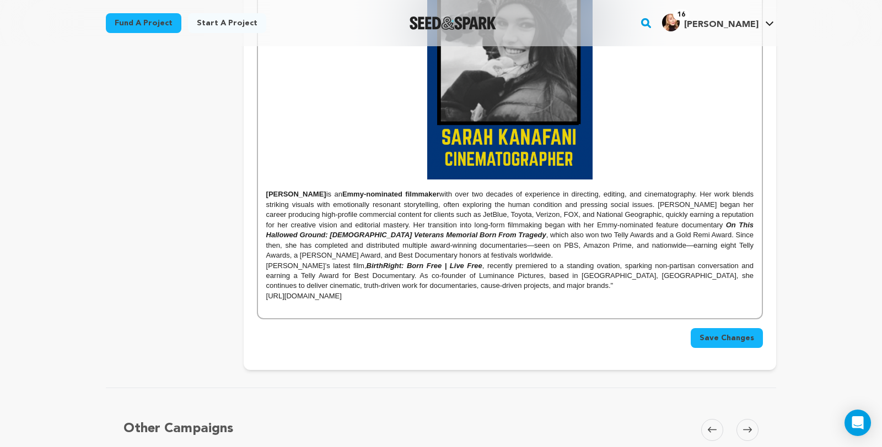
click at [752, 344] on span "Save Changes" at bounding box center [726, 338] width 55 height 11
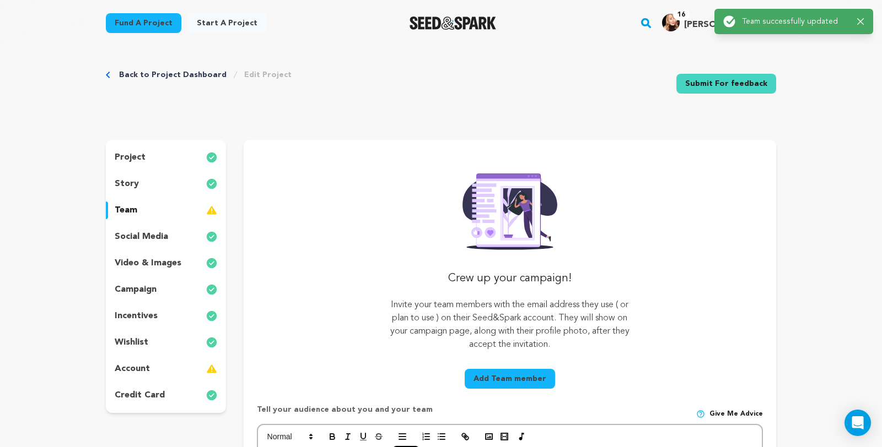
scroll to position [0, 0]
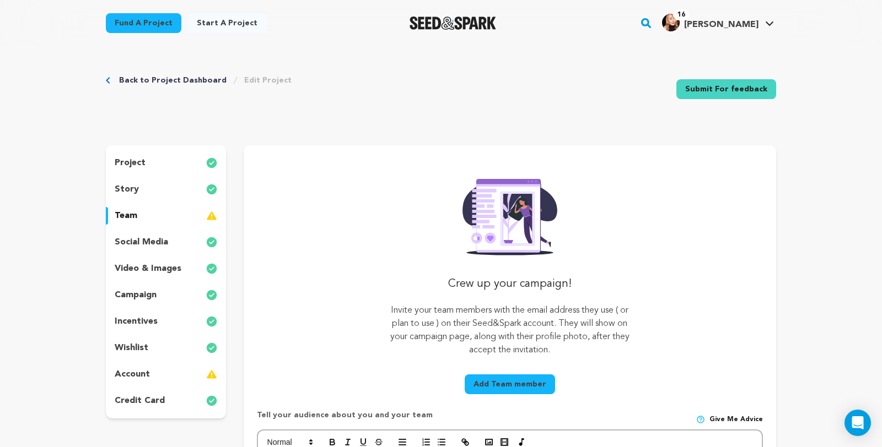
click at [206, 196] on img at bounding box center [211, 189] width 11 height 13
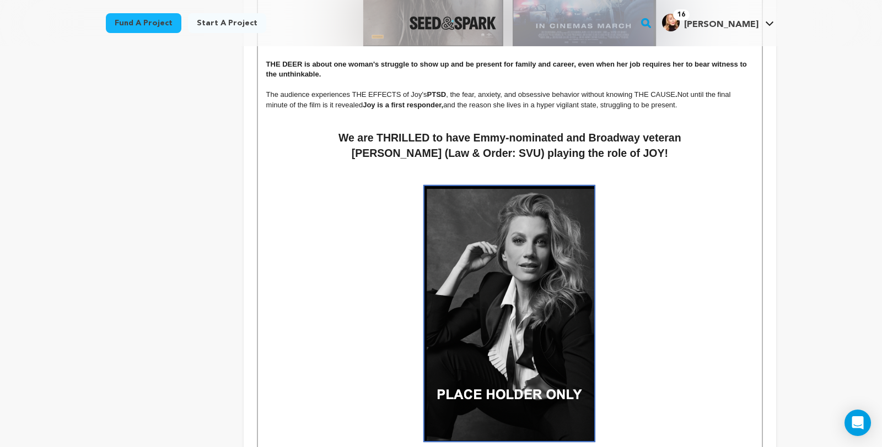
scroll to position [971, 0]
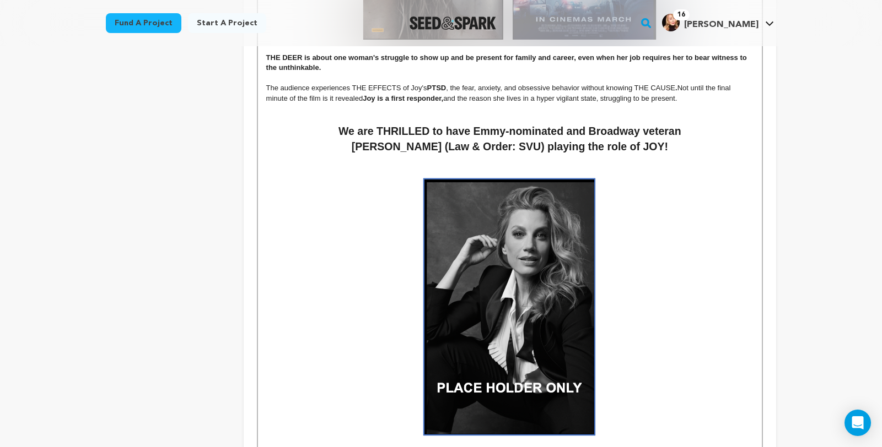
click at [520, 165] on p at bounding box center [509, 170] width 487 height 10
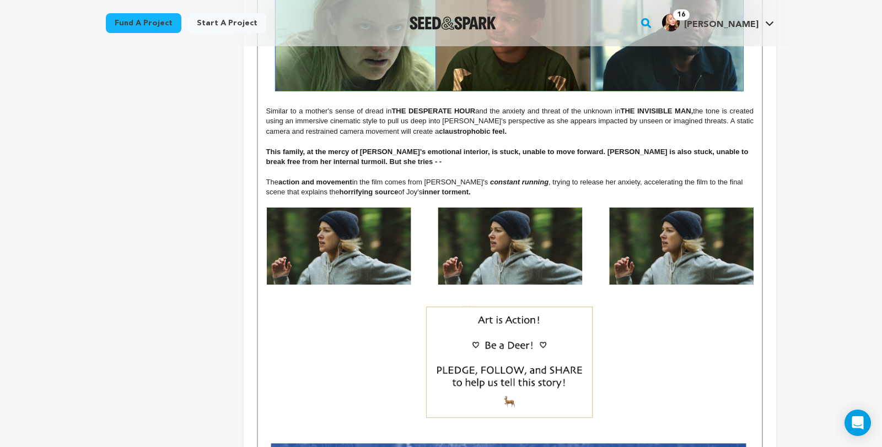
scroll to position [1486, 0]
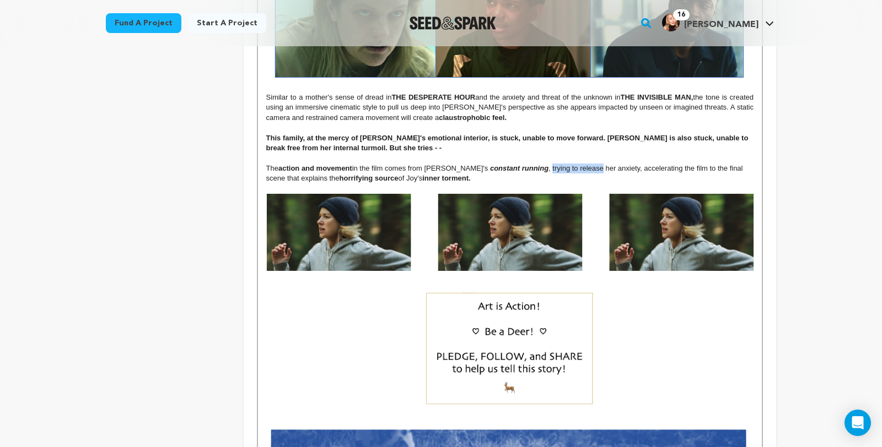
drag, startPoint x: 560, startPoint y: 171, endPoint x: 505, endPoint y: 171, distance: 55.1
click at [504, 171] on p "The action and movement in the film comes from [PERSON_NAME]'s constant running…" at bounding box center [509, 174] width 487 height 20
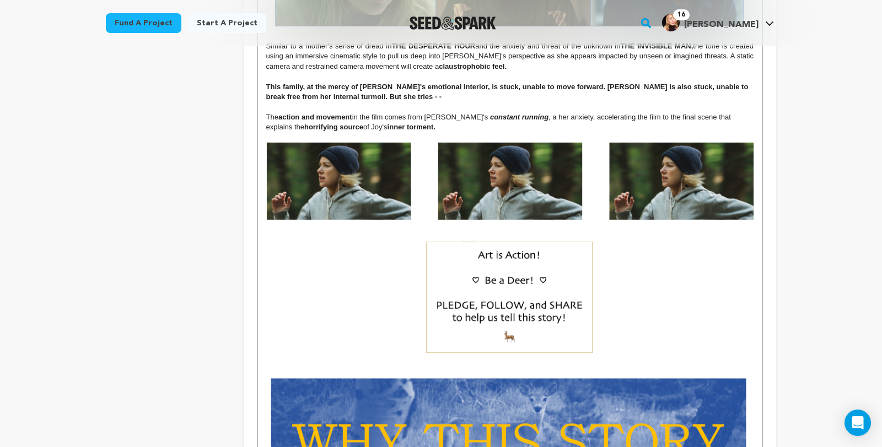
scroll to position [1538, 0]
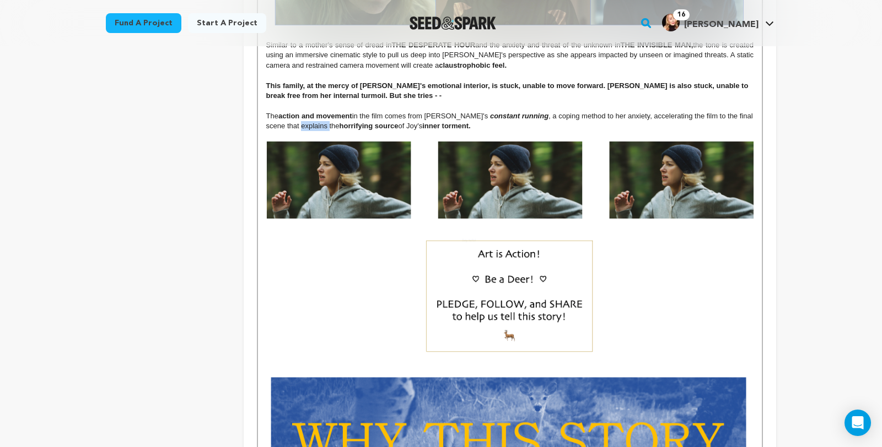
drag, startPoint x: 789, startPoint y: 119, endPoint x: 760, endPoint y: 118, distance: 28.7
click at [753, 119] on p "The action and movement in the film comes from [PERSON_NAME]'s constant running…" at bounding box center [509, 121] width 487 height 20
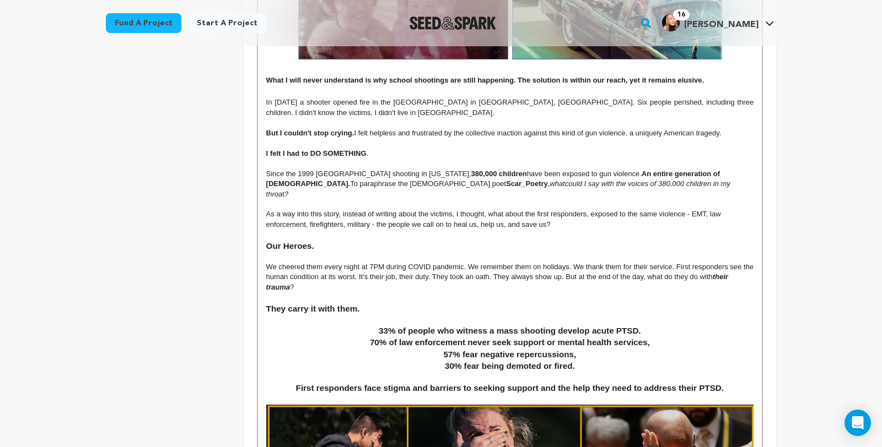
scroll to position [2202, 0]
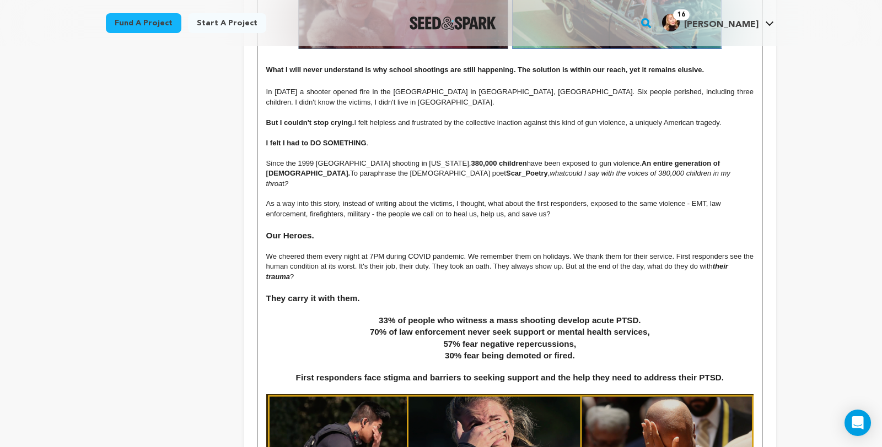
click at [351, 219] on p "As a way into this story, instead of writing about the victims, I thought, what…" at bounding box center [509, 209] width 487 height 20
drag, startPoint x: 358, startPoint y: 238, endPoint x: 323, endPoint y: 240, distance: 35.3
click at [322, 219] on p "As a way into this story, instead of writing about the victims, I thought, what…" at bounding box center [509, 209] width 487 height 20
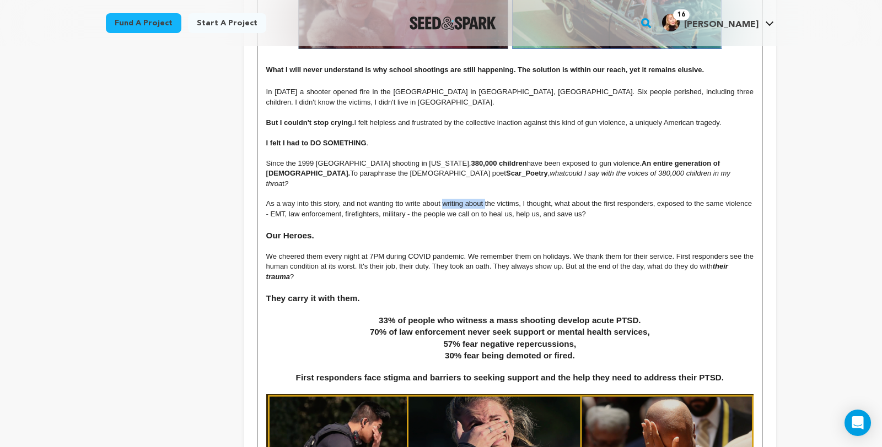
drag, startPoint x: 479, startPoint y: 239, endPoint x: 436, endPoint y: 236, distance: 42.5
click at [436, 219] on p "As a way into this story, and not wanting tto write about writing about the vic…" at bounding box center [509, 209] width 487 height 20
drag, startPoint x: 524, startPoint y: 240, endPoint x: 479, endPoint y: 238, distance: 44.7
click at [479, 219] on p "As a way into this story, and not wanting tto write about the victims, I though…" at bounding box center [509, 209] width 487 height 20
click at [460, 219] on p "As a way into this story, and not wanting tto write about the victims, I though…" at bounding box center [509, 209] width 487 height 20
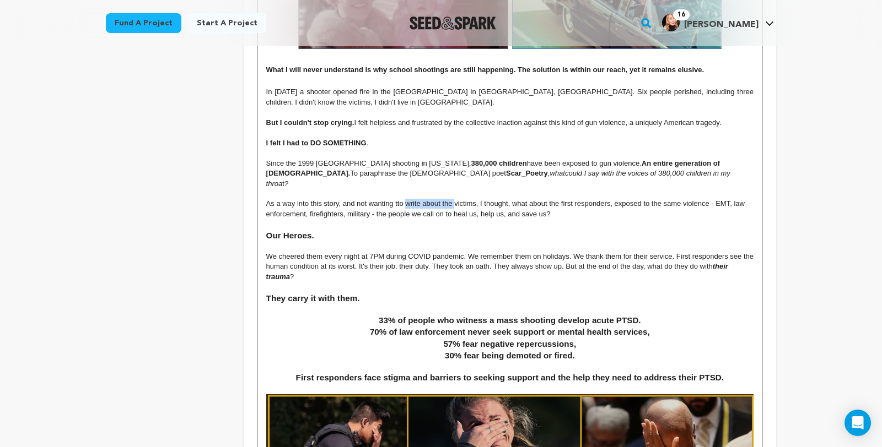
drag, startPoint x: 445, startPoint y: 240, endPoint x: 392, endPoint y: 240, distance: 52.3
click at [392, 219] on p "As a way into this story, and not wanting tto write about the victims, I though…" at bounding box center [509, 209] width 487 height 20
click at [323, 219] on p "As a way into this story, and not wanting tto exlpoit the vvictims, I thought, …" at bounding box center [509, 209] width 487 height 20
drag, startPoint x: 377, startPoint y: 240, endPoint x: 354, endPoint y: 240, distance: 23.7
click at [354, 219] on p "As a way into this story and not wanting tto exlpoit the vvictims, I thought, w…" at bounding box center [509, 209] width 487 height 20
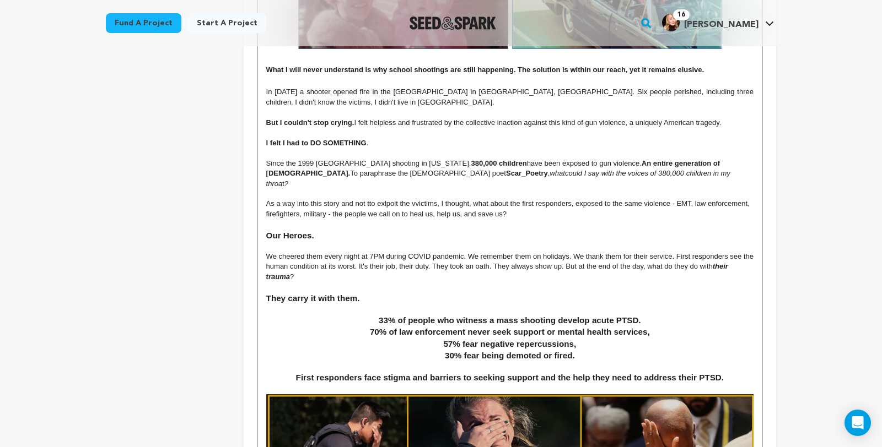
click at [357, 219] on p "As a way into this story and not tto exlpoit the vvictims, I thought, what abou…" at bounding box center [509, 209] width 487 height 20
drag, startPoint x: 361, startPoint y: 240, endPoint x: 350, endPoint y: 239, distance: 11.1
click at [350, 219] on p "As a way into this story and not to exlpoit the vvictims, I thought, what about…" at bounding box center [509, 209] width 487 height 20
click at [393, 219] on p "As a way into this story and not exlpoit the vvictims, I thought, what about th…" at bounding box center [509, 209] width 487 height 20
click at [365, 219] on p "As a way into this story and not exlpoit the victims, I thought, what about the…" at bounding box center [509, 209] width 487 height 20
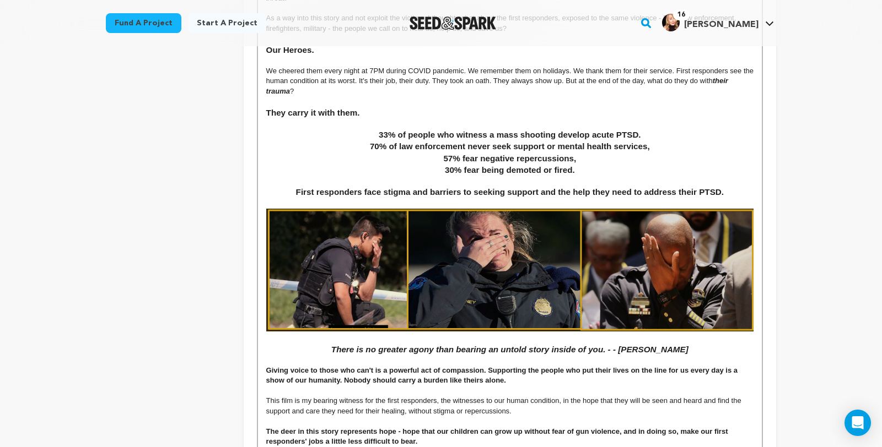
scroll to position [2397, 0]
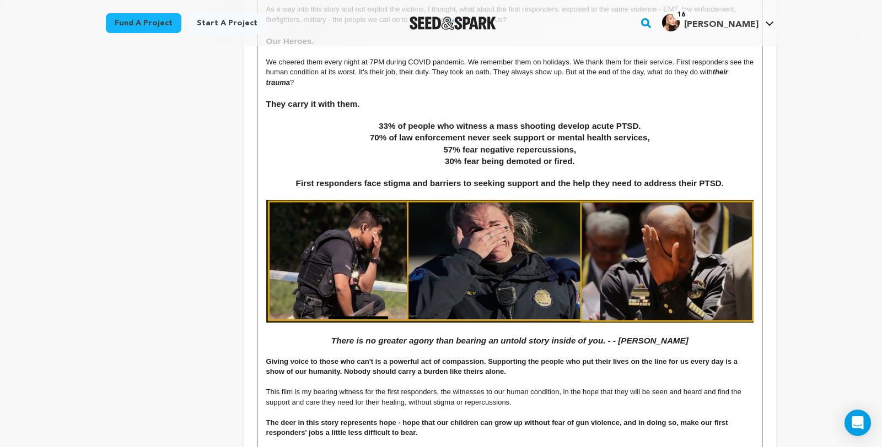
click at [479, 188] on strong "First responders face stigma and barriers to seeking support and the help they …" at bounding box center [510, 183] width 428 height 9
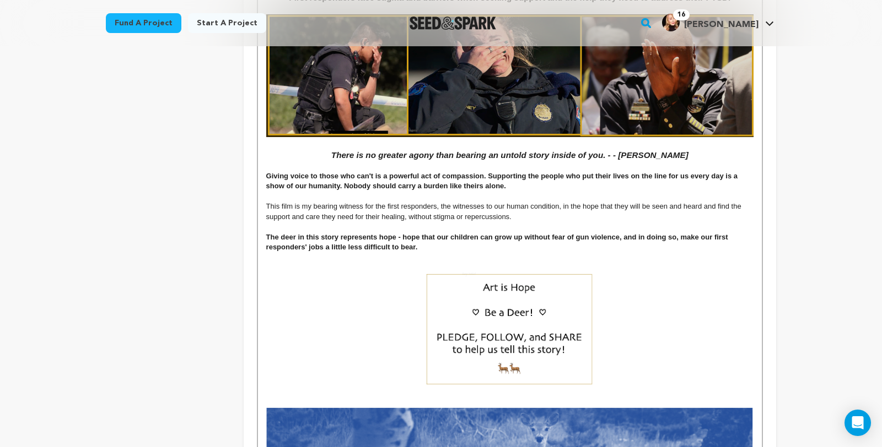
scroll to position [2586, 0]
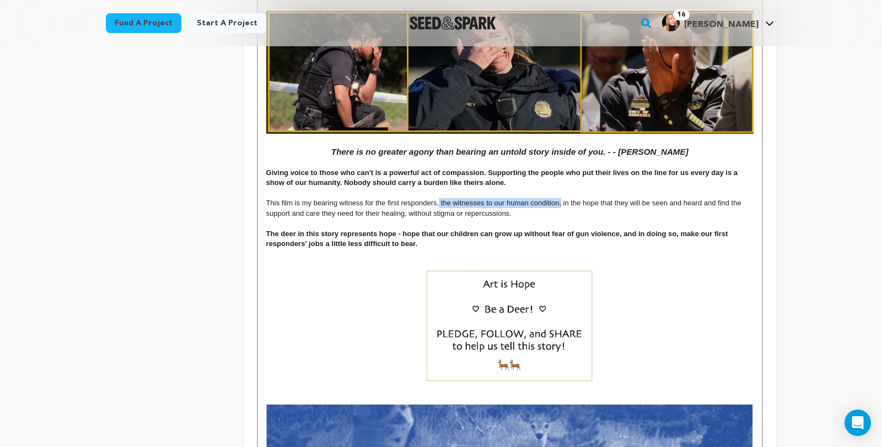
drag, startPoint x: 560, startPoint y: 242, endPoint x: 428, endPoint y: 242, distance: 132.2
click at [428, 219] on p "This film is my bearing witness for the first responders, the witnesses to our …" at bounding box center [509, 208] width 487 height 20
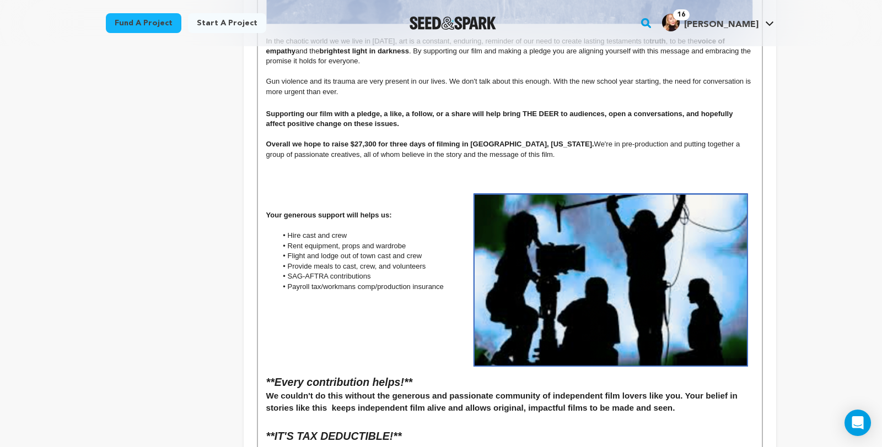
scroll to position [3098, 0]
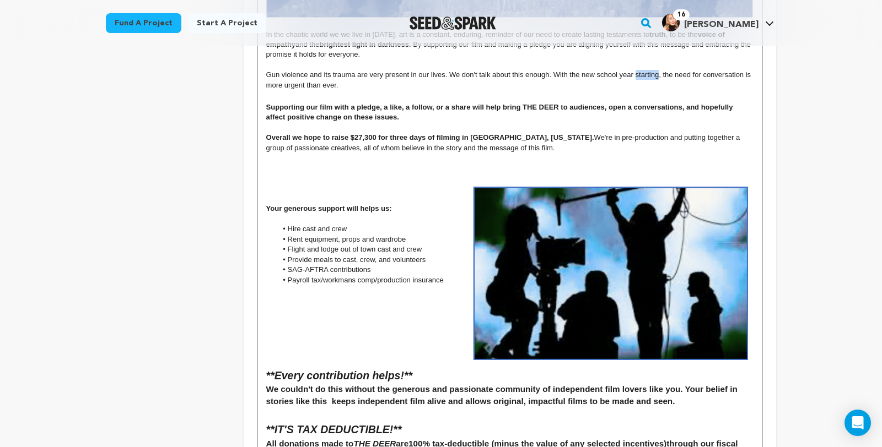
drag, startPoint x: 666, startPoint y: 139, endPoint x: 640, endPoint y: 140, distance: 25.9
click at [640, 90] on p "Gun violence and its trauma are very present in our lives. We don't talk about …" at bounding box center [509, 80] width 487 height 20
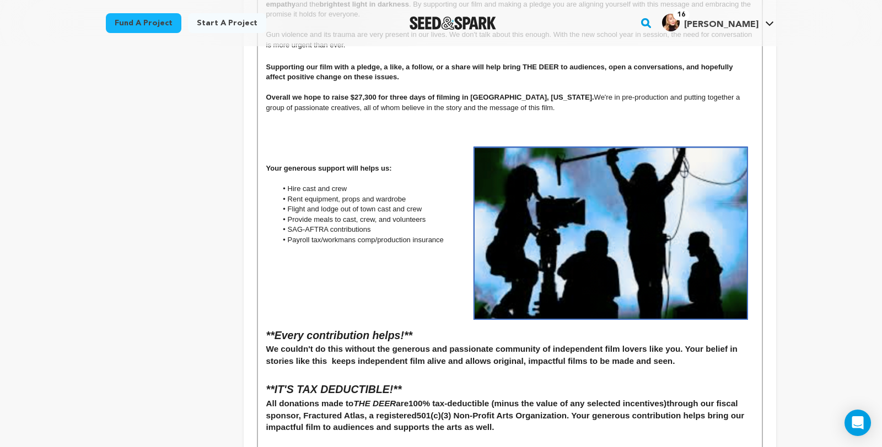
scroll to position [3142, 0]
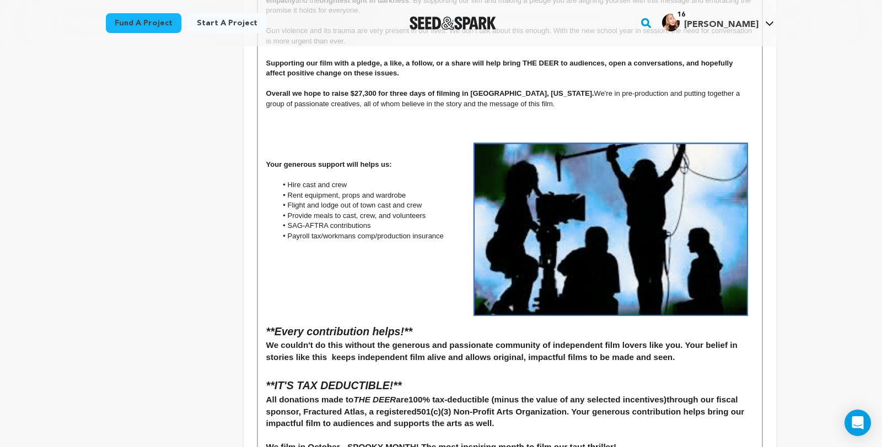
click at [637, 77] on strong "Supporting our film with a pledge, a like, a follow, or a share will help bring…" at bounding box center [500, 68] width 468 height 18
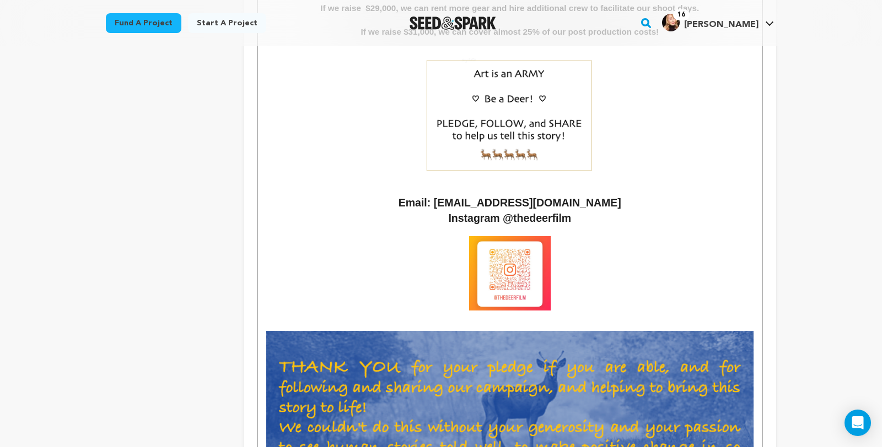
scroll to position [4643, 0]
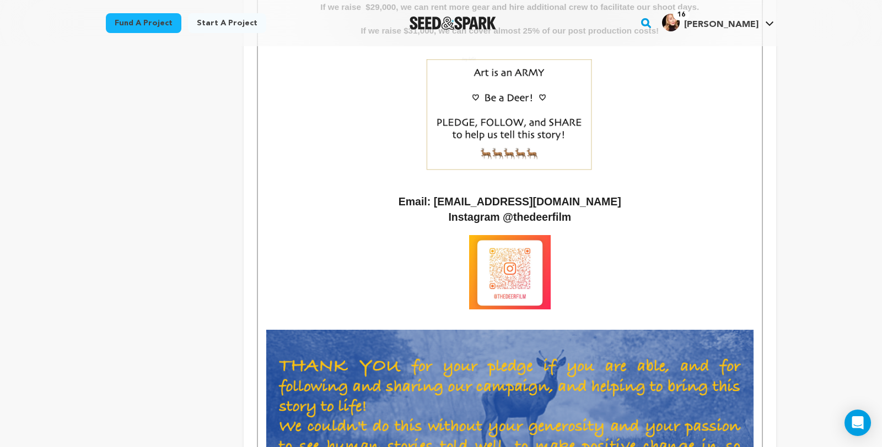
click at [424, 37] on h3 "If we raise $31,000, we can cover almost 25% of our post production costs!" at bounding box center [509, 31] width 487 height 12
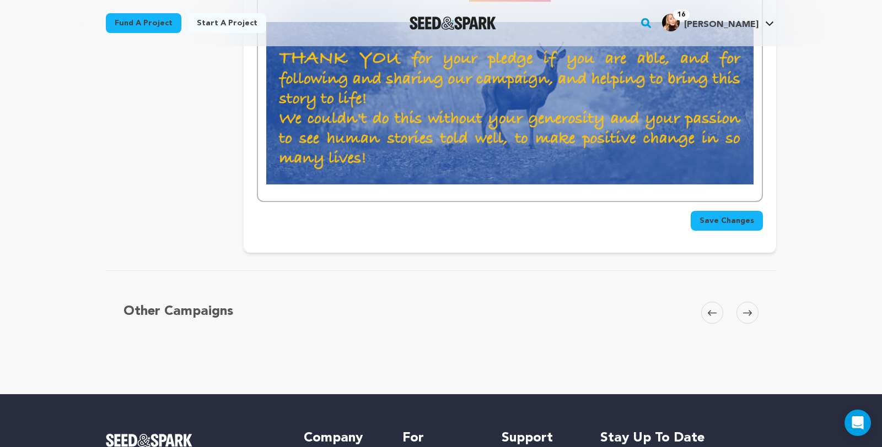
scroll to position [4952, 0]
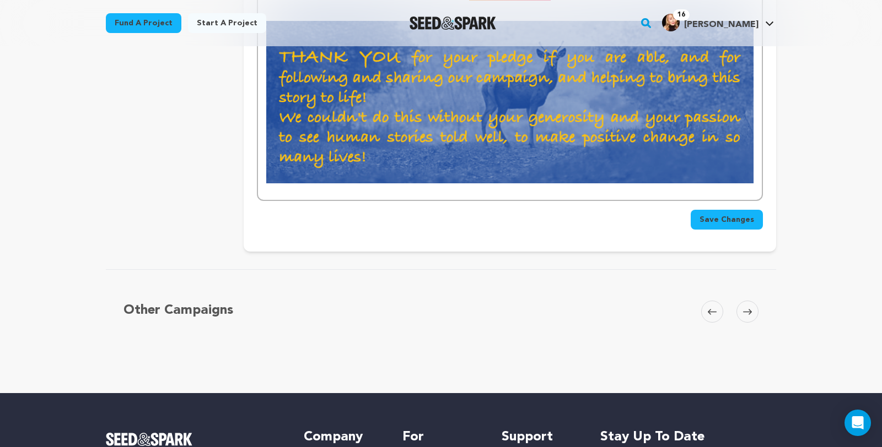
click at [754, 225] on span "Save Changes" at bounding box center [726, 219] width 55 height 11
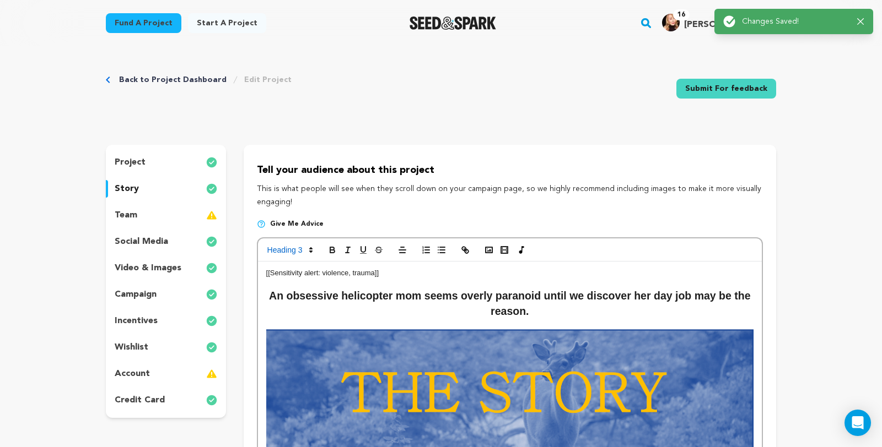
scroll to position [0, 0]
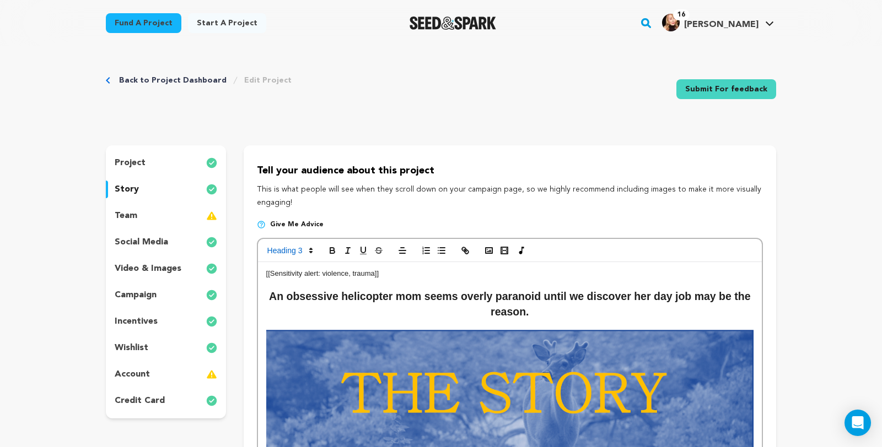
click at [117, 328] on p "incentives" at bounding box center [136, 321] width 43 height 13
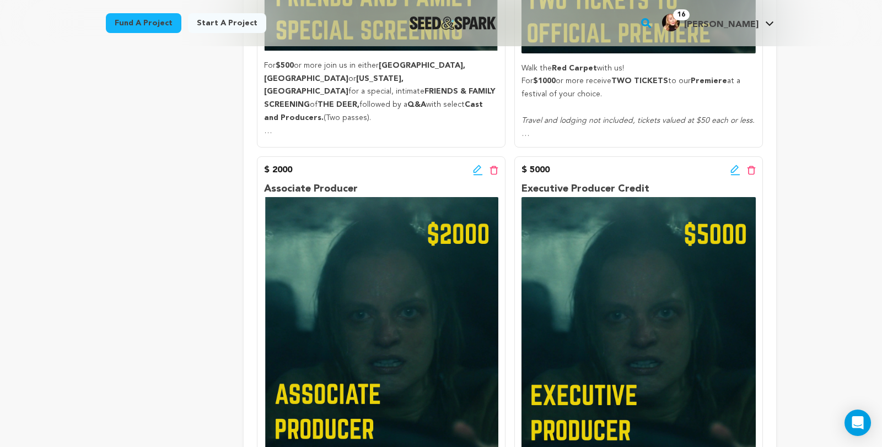
scroll to position [1627, 0]
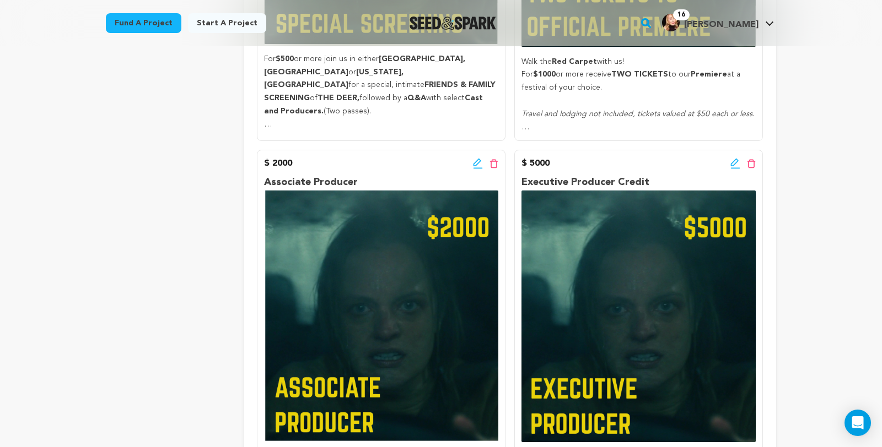
click at [536, 134] on p at bounding box center [638, 127] width 234 height 13
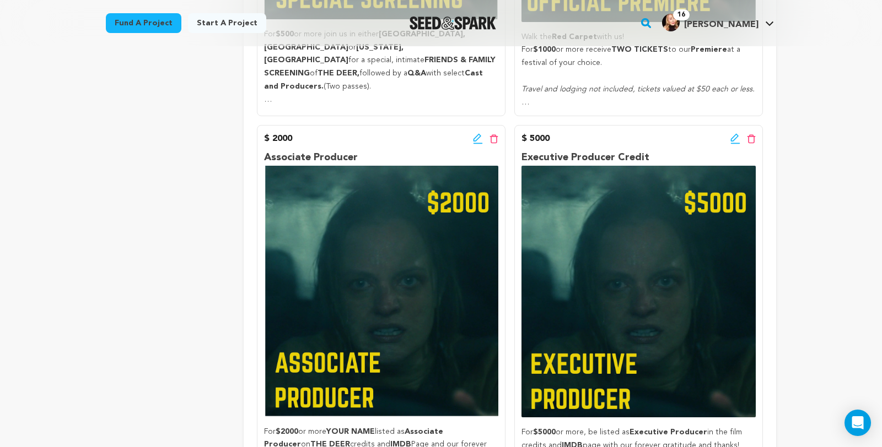
scroll to position [1654, 0]
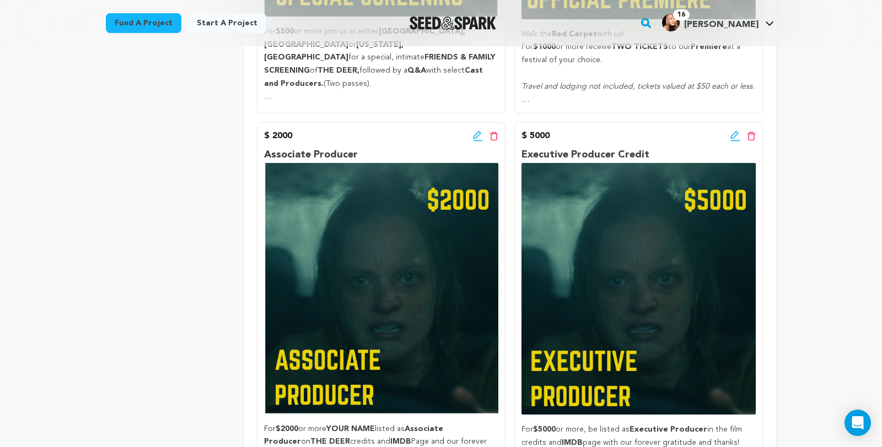
click at [703, 51] on strong "Premiere" at bounding box center [708, 47] width 36 height 8
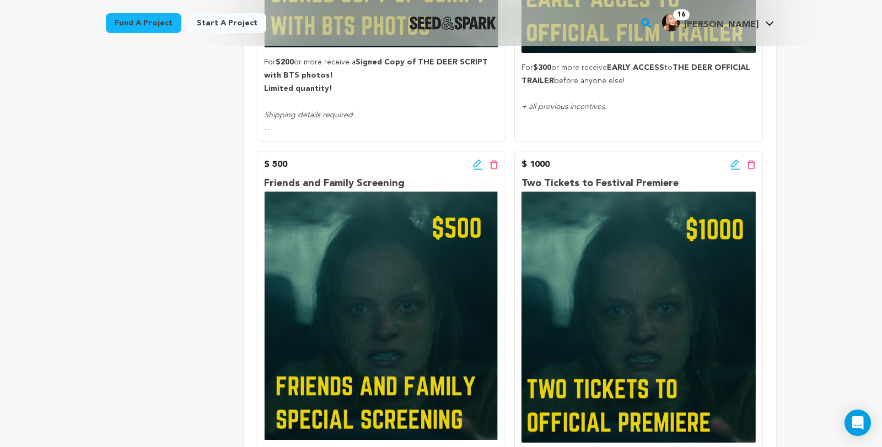
scroll to position [1233, 0]
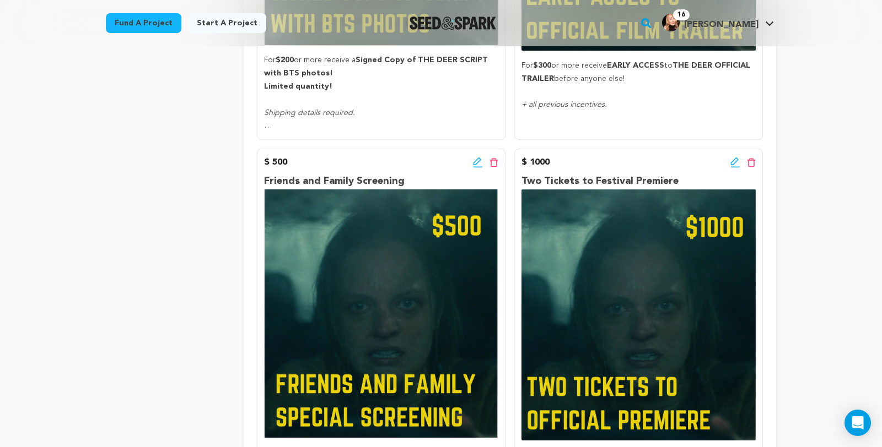
click at [755, 169] on div "Edit incentive button Delete incentive button" at bounding box center [742, 162] width 25 height 13
click at [738, 165] on icon at bounding box center [735, 162] width 8 height 8
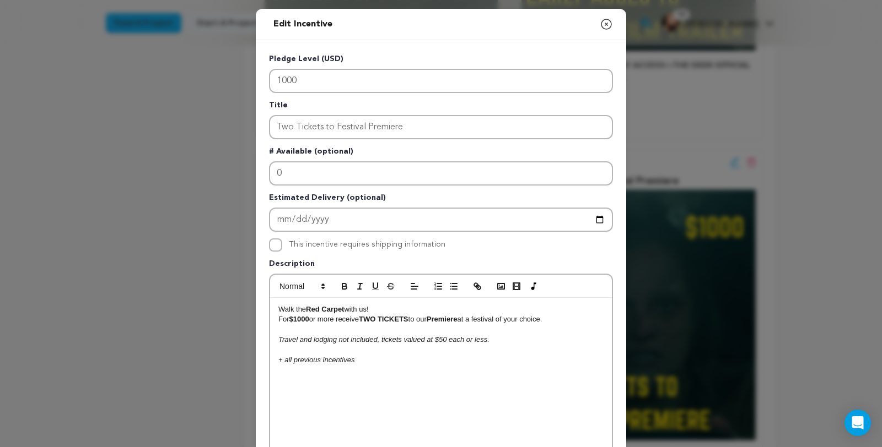
click at [426, 323] on strong "Premiere" at bounding box center [441, 319] width 31 height 8
drag, startPoint x: 437, startPoint y: 355, endPoint x: 428, endPoint y: 354, distance: 9.4
click at [428, 325] on p "For $1000 or more receive TWO TICKETS to our US Premiere at a festival of your …" at bounding box center [440, 320] width 325 height 10
click at [339, 291] on icon "button" at bounding box center [344, 287] width 10 height 10
click at [531, 345] on p "Travel and lodging not included, tickets valued at $50 each or less." at bounding box center [440, 340] width 325 height 10
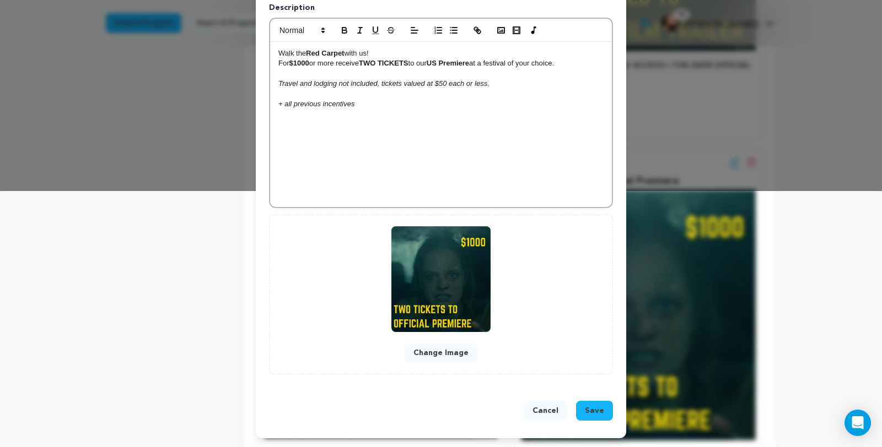
scroll to position [317, 0]
click at [604, 409] on span "Save" at bounding box center [594, 411] width 19 height 11
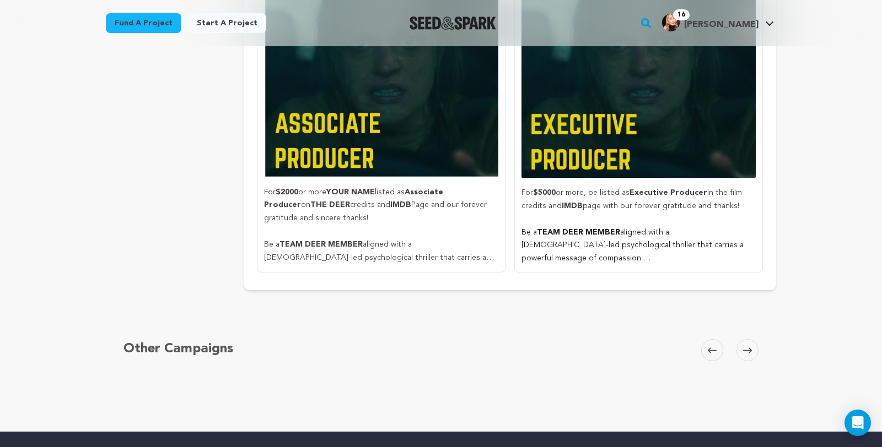
scroll to position [1890, 0]
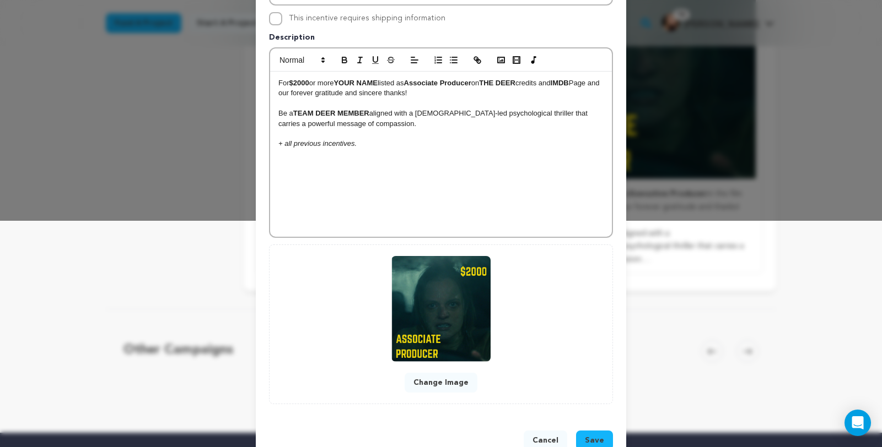
scroll to position [317, 0]
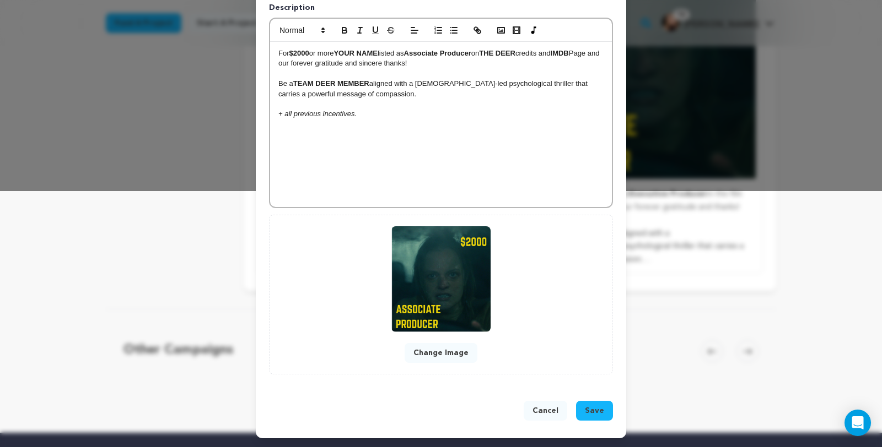
click at [604, 408] on span "Save" at bounding box center [594, 411] width 19 height 11
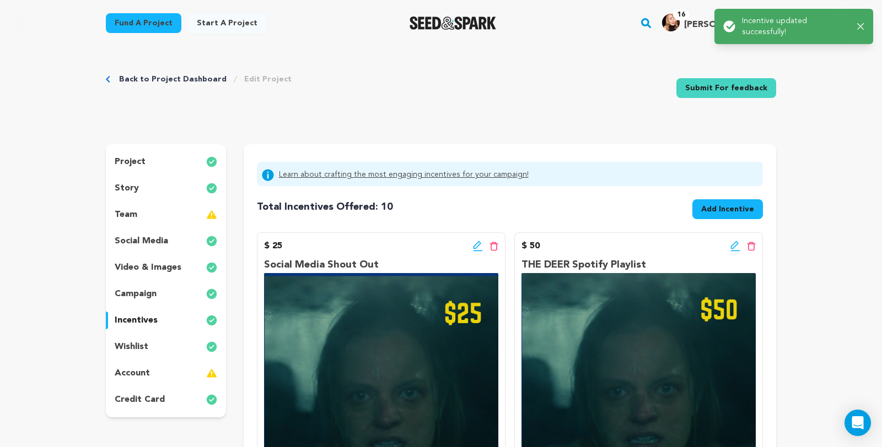
scroll to position [0, 0]
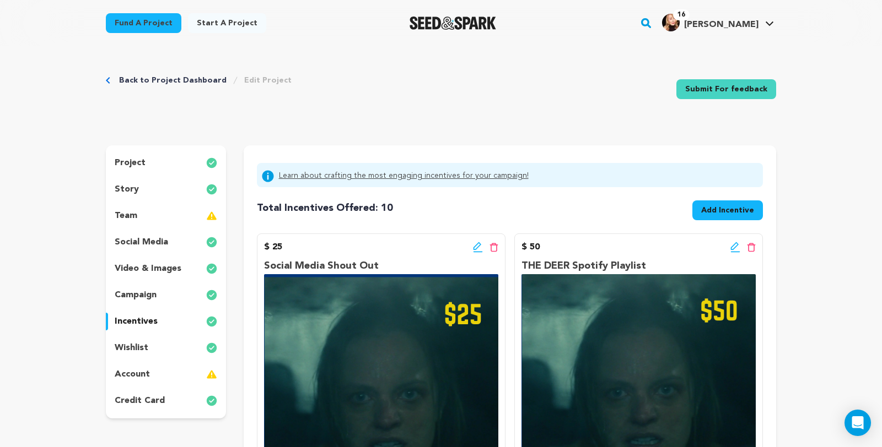
click at [206, 355] on img at bounding box center [211, 348] width 11 height 13
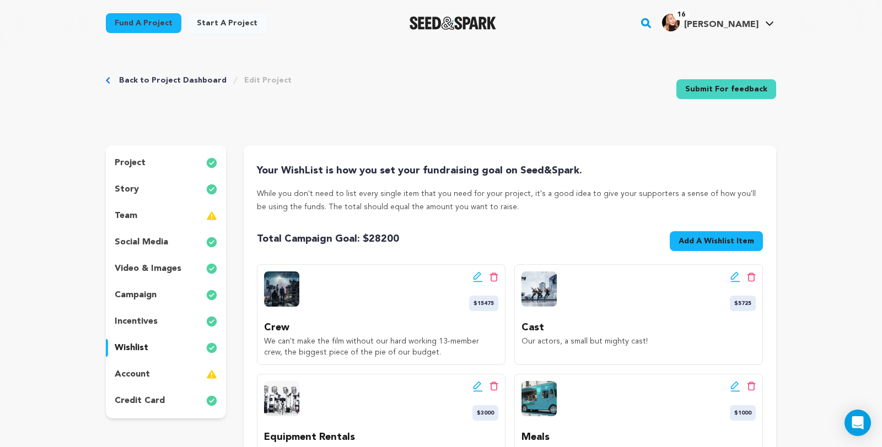
click at [728, 247] on span "Add A Wishlist Item" at bounding box center [715, 241] width 75 height 11
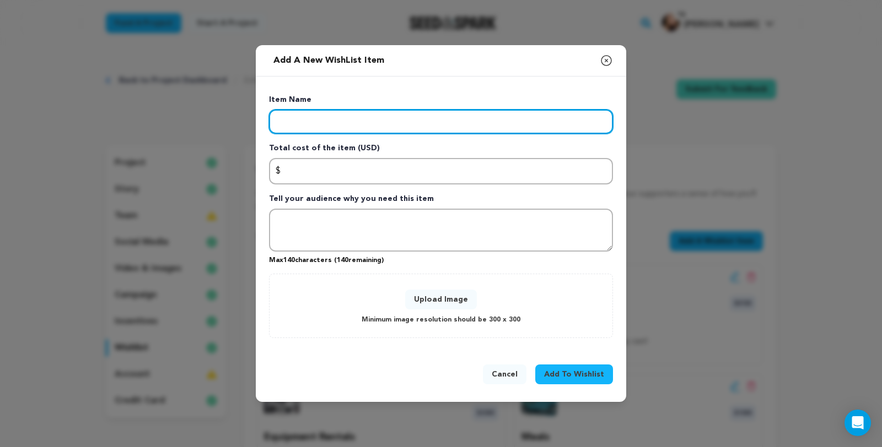
click at [343, 110] on input "Enter item name" at bounding box center [441, 122] width 344 height 24
type input "CASH"
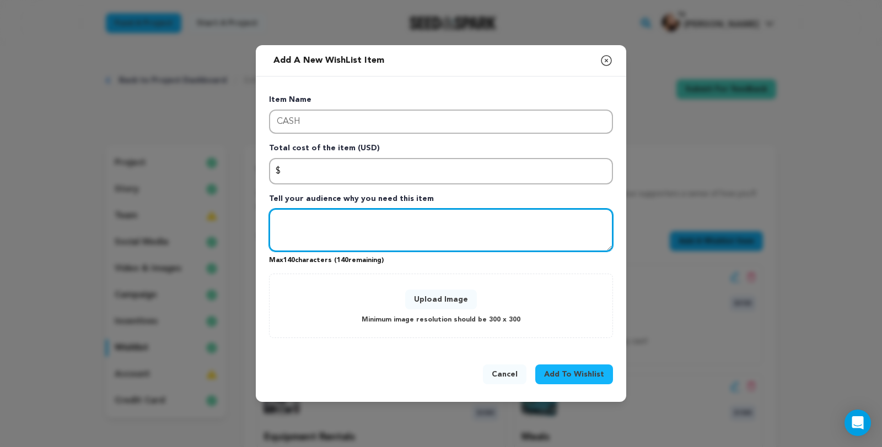
click at [382, 236] on textarea "Tell your audience why you need this item" at bounding box center [441, 230] width 344 height 43
drag, startPoint x: 335, startPoint y: 223, endPoint x: 320, endPoint y: 224, distance: 15.5
click at [320, 224] on textarea "Hter are always etra expenses on a film" at bounding box center [441, 230] width 344 height 43
click at [453, 225] on textarea "Hter are always unamticipated expensesexpenses on a film" at bounding box center [441, 230] width 344 height 43
click at [272, 223] on textarea "Hter are always unamticipated expenseson a film" at bounding box center [441, 230] width 344 height 43
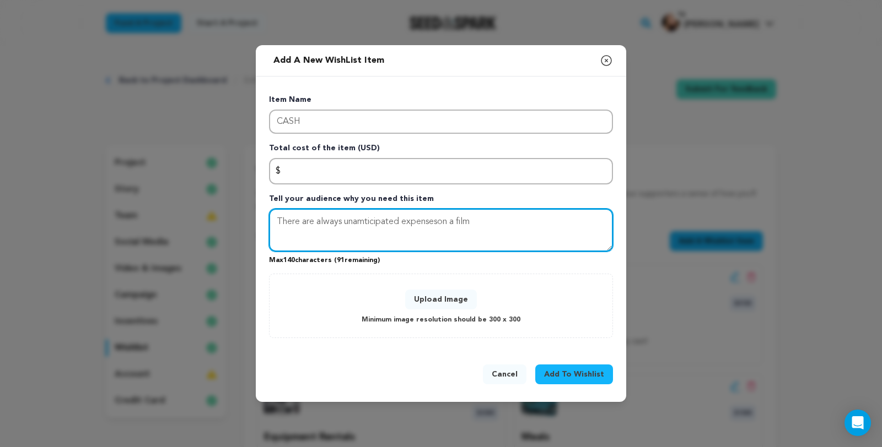
click at [344, 223] on textarea "There are always unamticipated expenseson a film" at bounding box center [441, 230] width 344 height 43
click at [417, 224] on textarea "There are always unanticipated expenseson a film" at bounding box center [441, 230] width 344 height 43
click at [466, 224] on textarea "There are always unanticipated expenses on a film" at bounding box center [441, 230] width 344 height 43
type textarea "There are always unanticipated expenses on a film shoot, no matter how much you…"
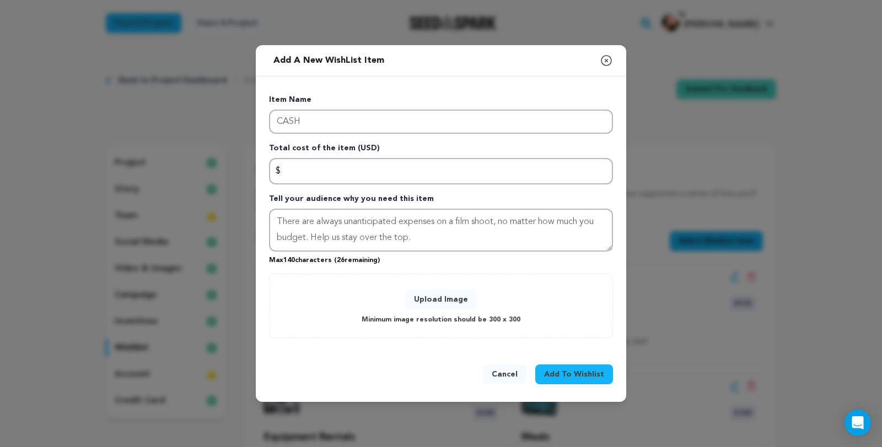
click at [453, 300] on button "Upload Image" at bounding box center [441, 300] width 72 height 20
click at [582, 380] on span "Add To Wishlist" at bounding box center [574, 374] width 60 height 11
click at [522, 385] on button "Cancel" at bounding box center [505, 375] width 44 height 20
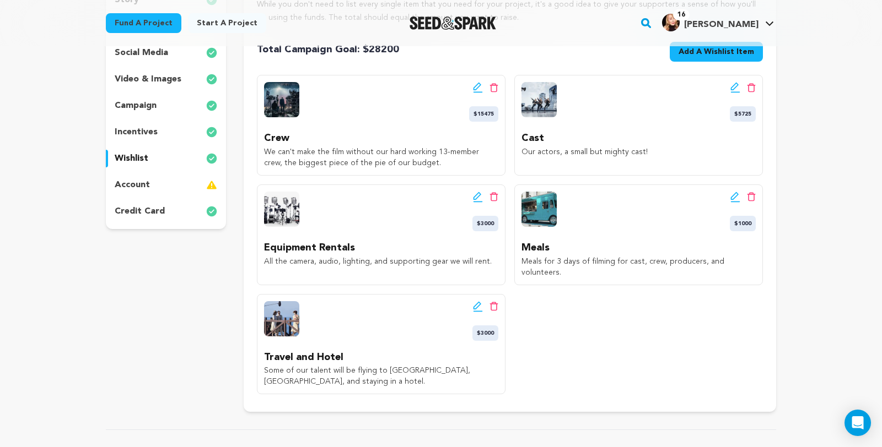
scroll to position [202, 0]
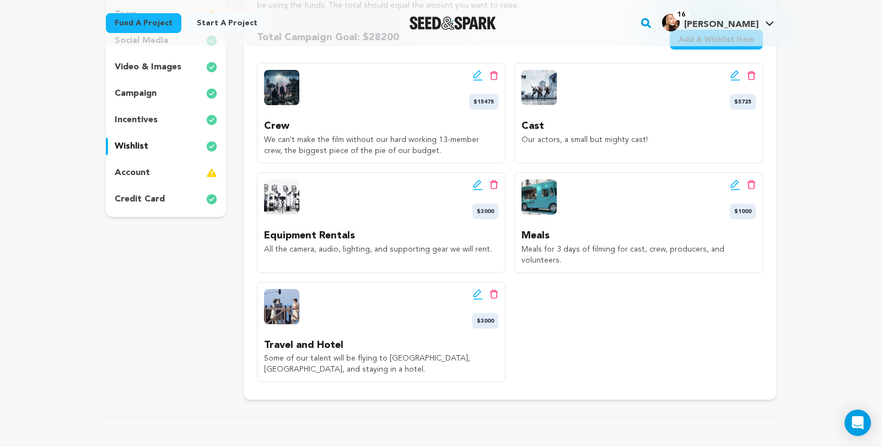
click at [557, 215] on img at bounding box center [538, 197] width 35 height 35
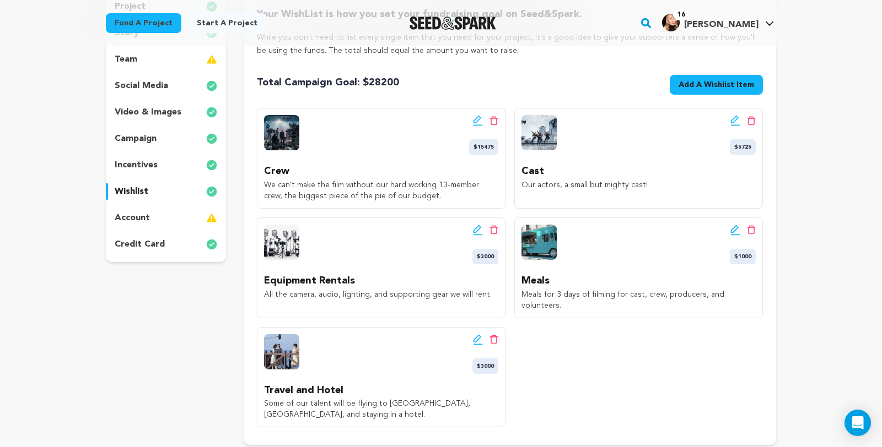
scroll to position [151, 0]
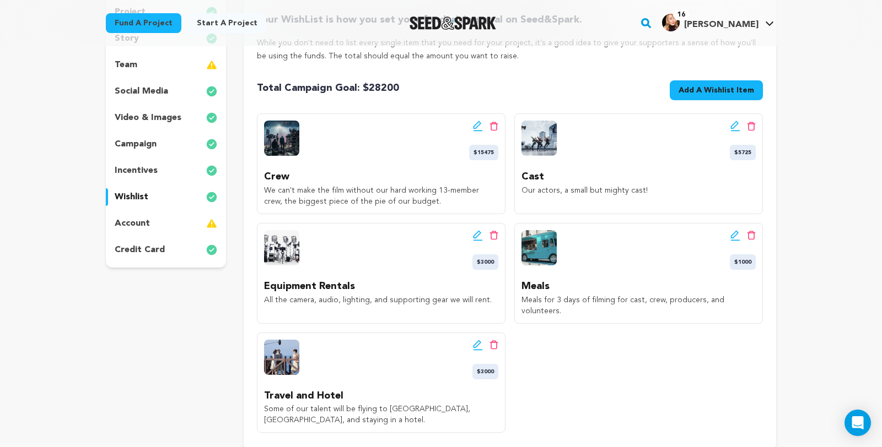
click at [738, 96] on span "Add A Wishlist Item" at bounding box center [715, 90] width 75 height 11
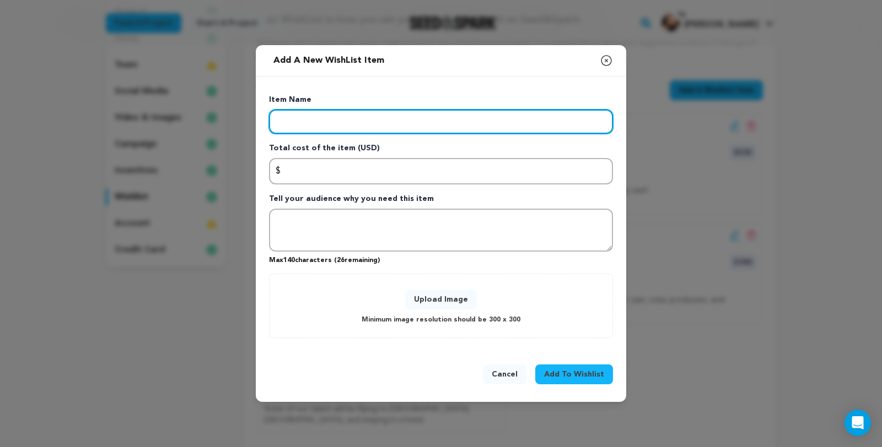
click at [332, 110] on input "Enter item name" at bounding box center [441, 122] width 344 height 24
type input "CASH"
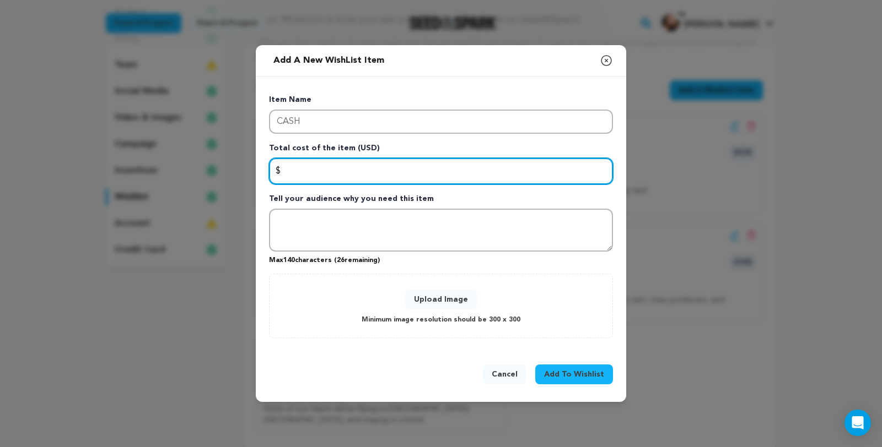
click at [305, 166] on input "Enter total cost of the item" at bounding box center [441, 171] width 344 height 26
type input "100"
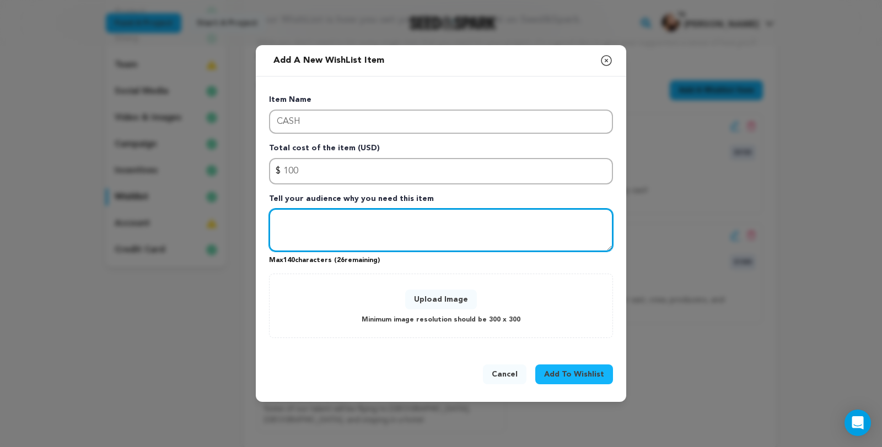
click at [298, 221] on textarea "Tell your audience why you need this item" at bounding box center [441, 230] width 344 height 43
type textarea "A"
type textarea "N"
click at [269, 226] on textarea "Any amount helps!" at bounding box center [441, 230] width 344 height 43
type textarea "There are always unanticipated expenses on a film shoot. Any amount helps!"
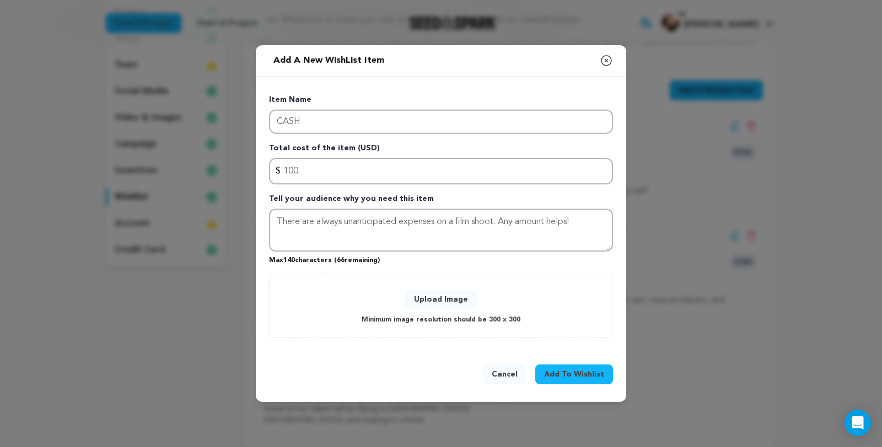
click at [592, 380] on span "Add To Wishlist" at bounding box center [574, 374] width 60 height 11
click at [444, 304] on button "Upload Image" at bounding box center [441, 300] width 72 height 20
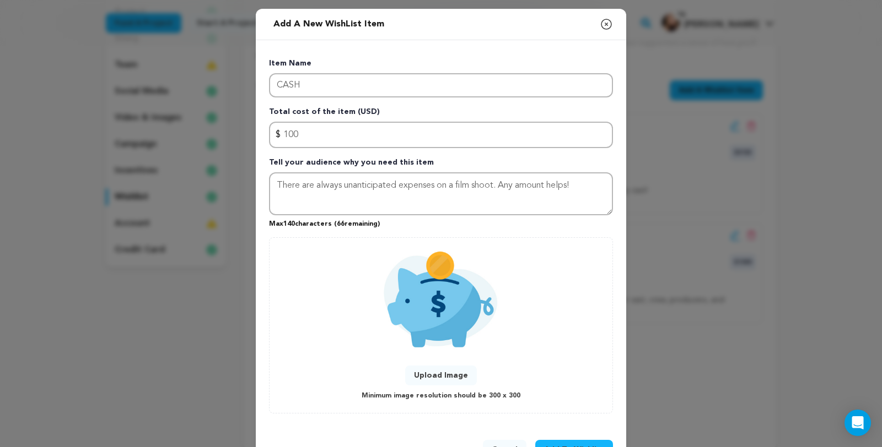
scroll to position [94, 0]
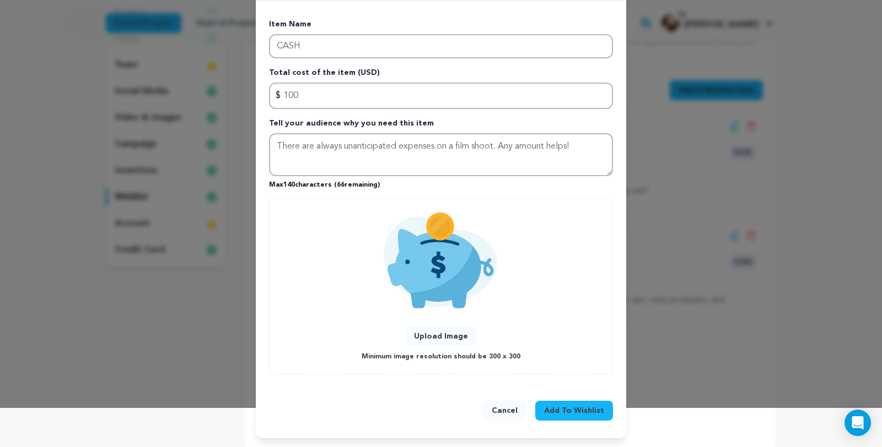
click at [603, 410] on span "Add To Wishlist" at bounding box center [574, 411] width 60 height 11
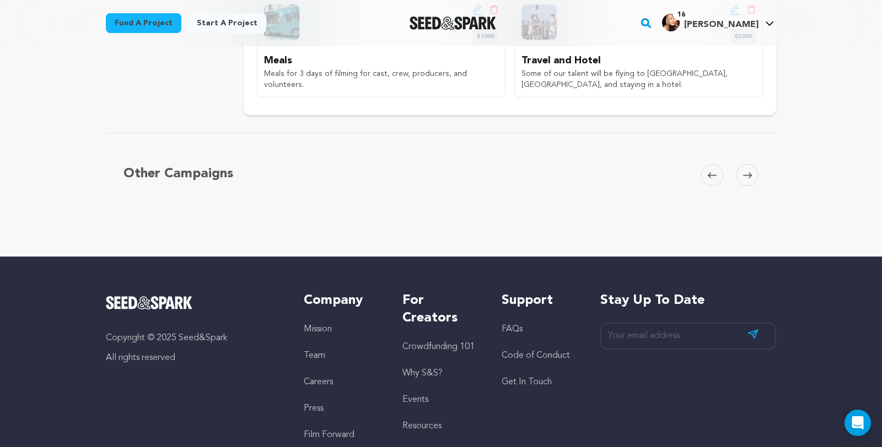
scroll to position [0, 0]
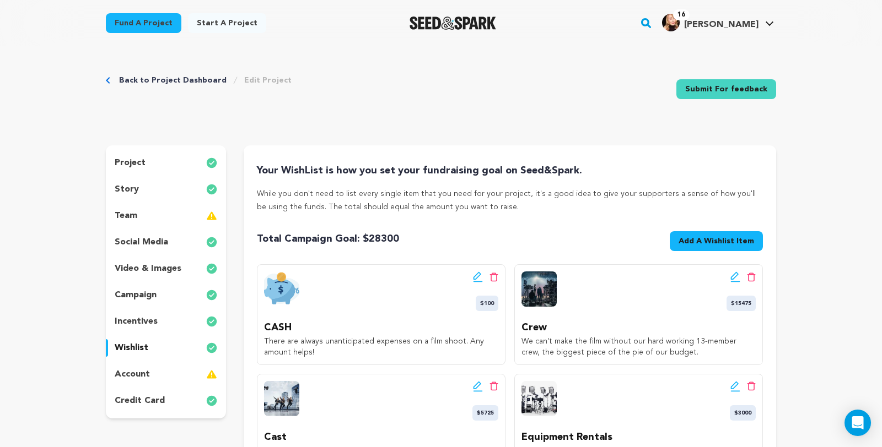
click at [206, 276] on images_icon at bounding box center [211, 268] width 11 height 13
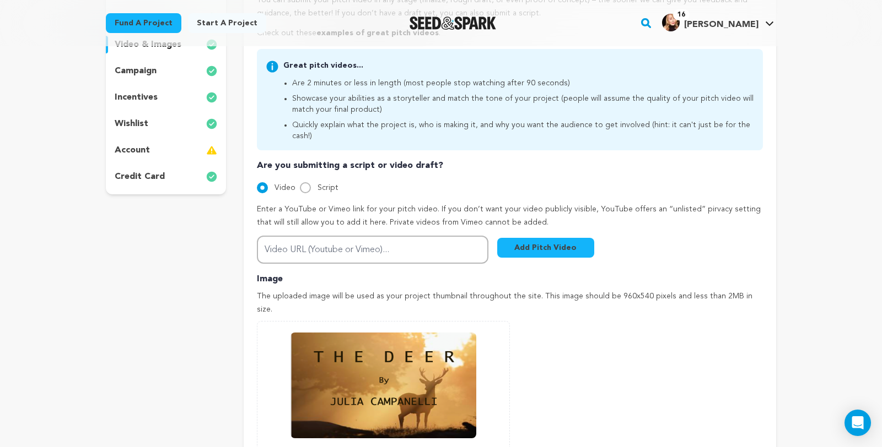
scroll to position [224, 0]
click at [141, 80] on div "campaign" at bounding box center [166, 72] width 120 height 18
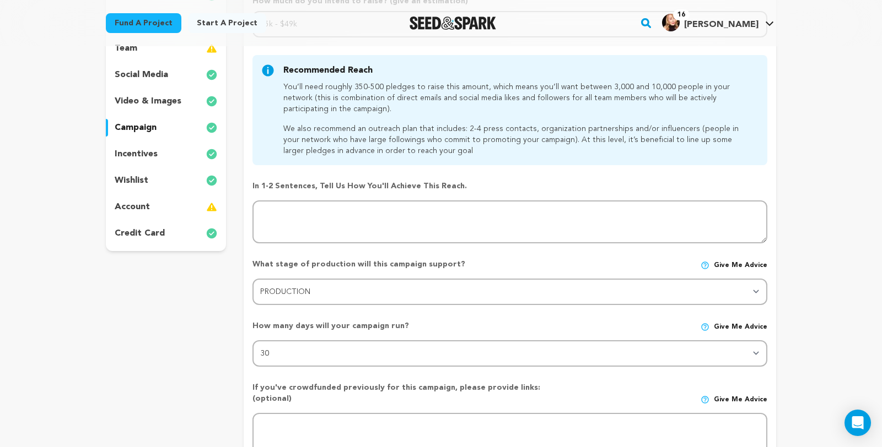
scroll to position [166, 0]
click at [134, 191] on div "wishlist" at bounding box center [166, 182] width 120 height 18
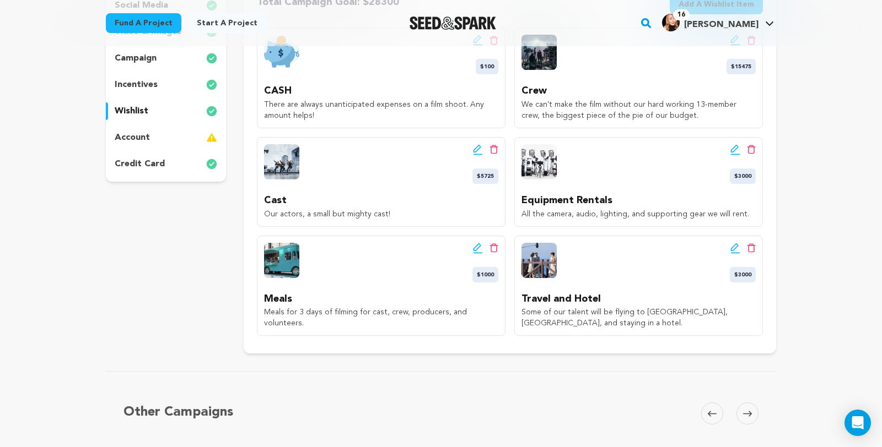
scroll to position [239, 0]
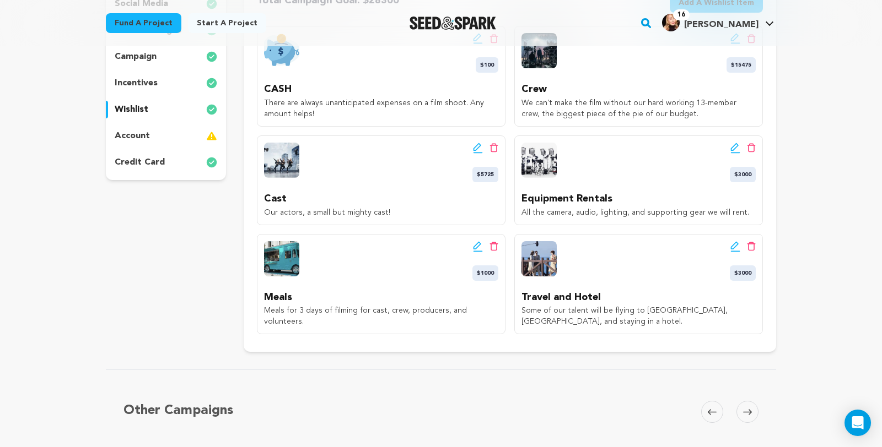
click at [740, 252] on icon at bounding box center [735, 246] width 10 height 11
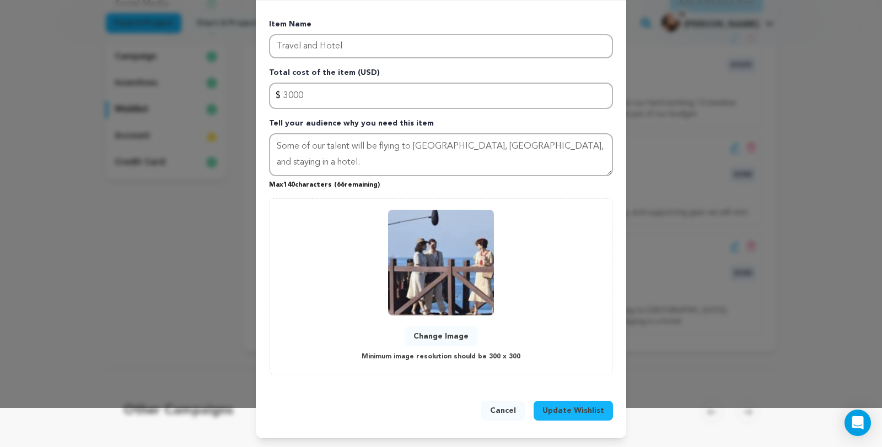
scroll to position [93, 0]
click at [450, 327] on button "Change Image" at bounding box center [440, 337] width 73 height 20
click at [440, 327] on button "Change Image" at bounding box center [440, 337] width 73 height 20
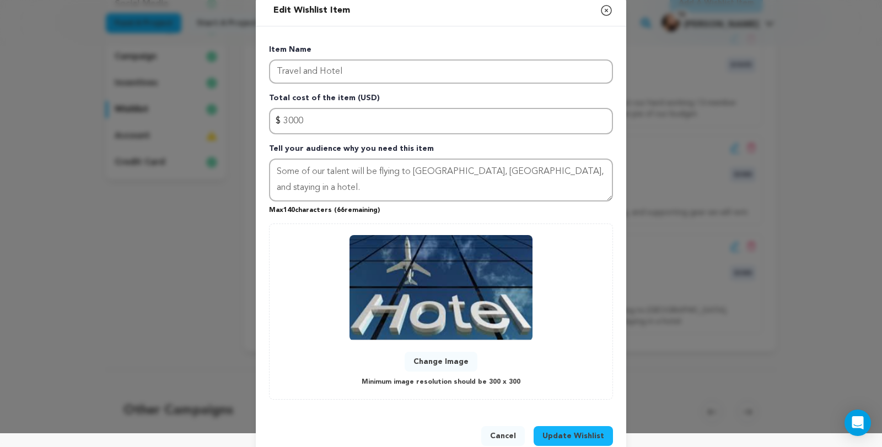
scroll to position [94, 0]
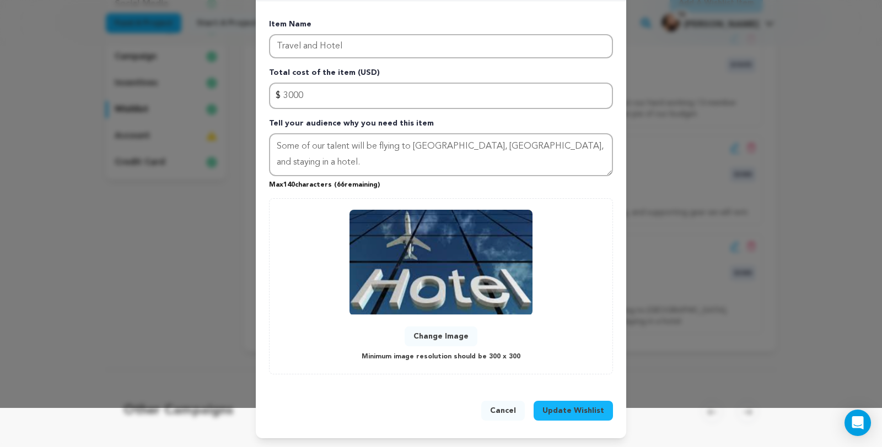
click at [601, 406] on span "Update Wishlist" at bounding box center [573, 411] width 62 height 11
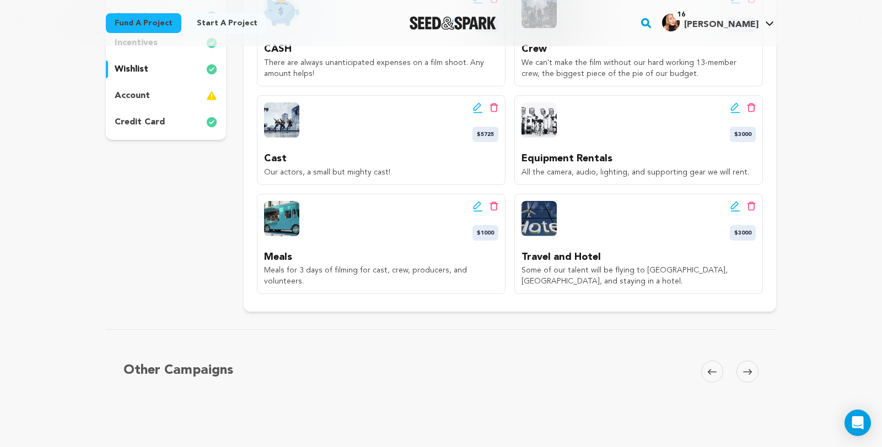
scroll to position [279, 0]
click at [738, 208] on icon at bounding box center [735, 205] width 8 height 8
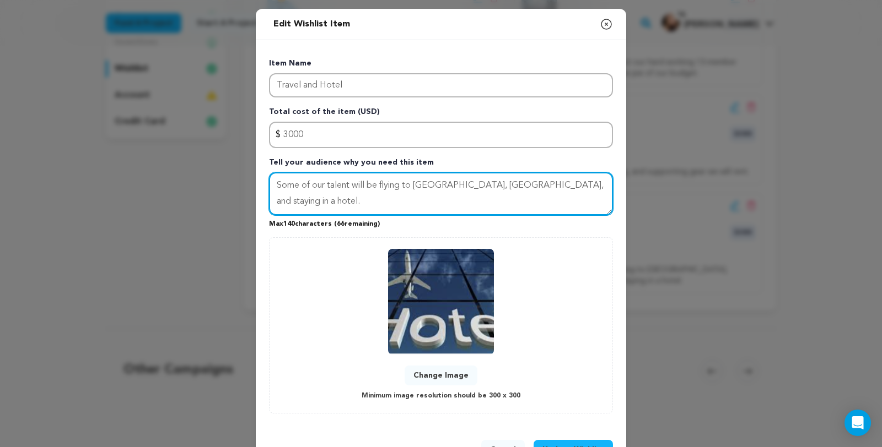
drag, startPoint x: 384, startPoint y: 207, endPoint x: 359, endPoint y: 207, distance: 25.3
click at [359, 207] on textarea "Some of our talent will be flying to [GEOGRAPHIC_DATA], [GEOGRAPHIC_DATA], and …" at bounding box center [441, 193] width 344 height 43
drag, startPoint x: 497, startPoint y: 208, endPoint x: 468, endPoint y: 207, distance: 28.7
click at [468, 207] on textarea "Some of our talent will be flownto [GEOGRAPHIC_DATA], [GEOGRAPHIC_DATA], and st…" at bounding box center [441, 193] width 344 height 43
click at [485, 205] on textarea "Some of our talent will be flownto [GEOGRAPHIC_DATA], [GEOGRAPHIC_DATA], and lo…" at bounding box center [441, 193] width 344 height 43
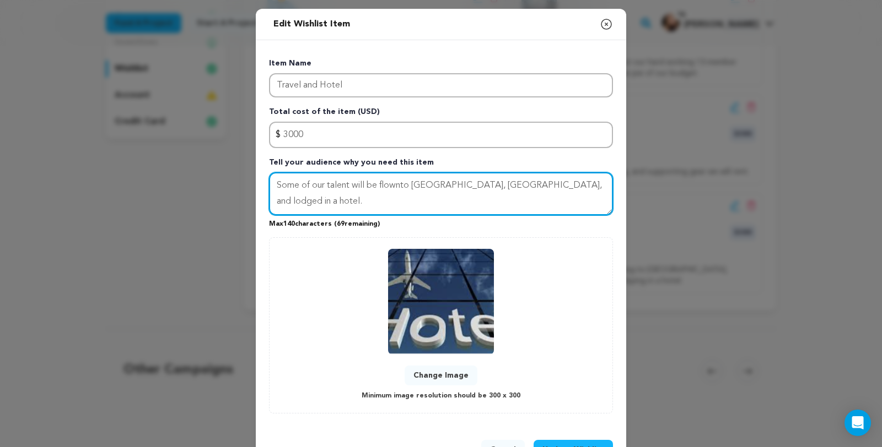
click at [305, 206] on textarea "Some of our talent will be flownto [GEOGRAPHIC_DATA], [GEOGRAPHIC_DATA], and lo…" at bounding box center [441, 193] width 344 height 43
drag, startPoint x: 584, startPoint y: 208, endPoint x: 396, endPoint y: 210, distance: 187.9
click at [396, 210] on textarea "Some of ourout of town talent will be flownto [GEOGRAPHIC_DATA], [GEOGRAPHIC_DA…" at bounding box center [441, 193] width 344 height 43
click at [304, 207] on textarea "Some of ourout of town talent will need flights and hotles." at bounding box center [441, 193] width 344 height 43
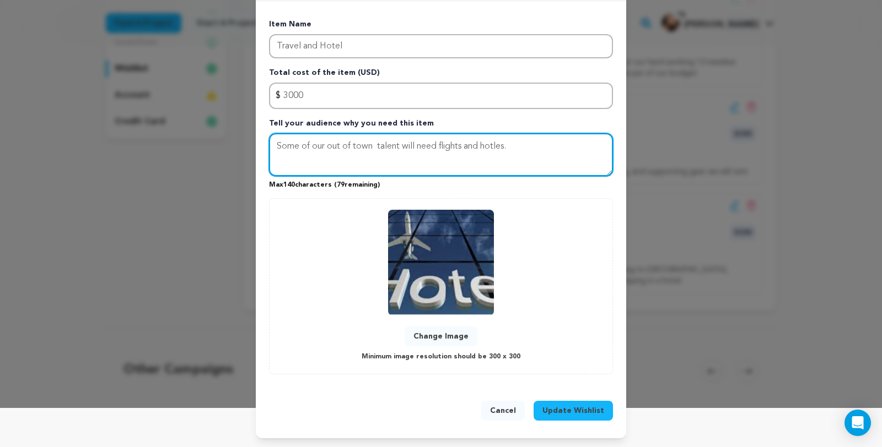
scroll to position [94, 0]
type textarea "Some of our out of town talent will need flights and hotles."
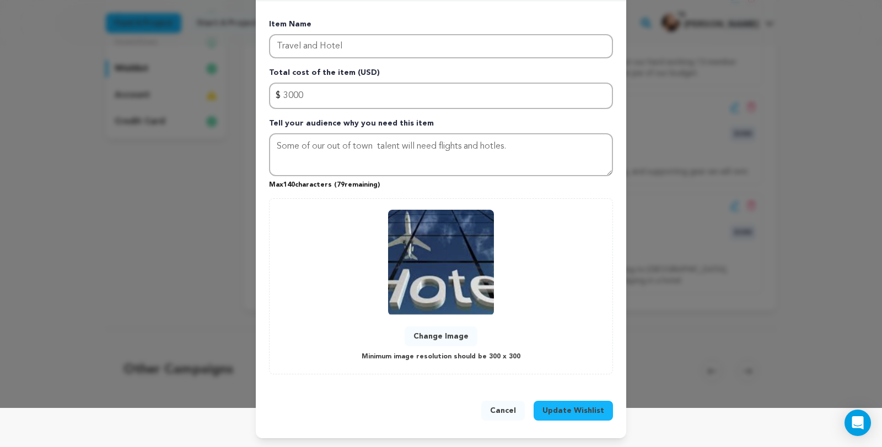
click at [583, 406] on span "Update Wishlist" at bounding box center [573, 411] width 62 height 11
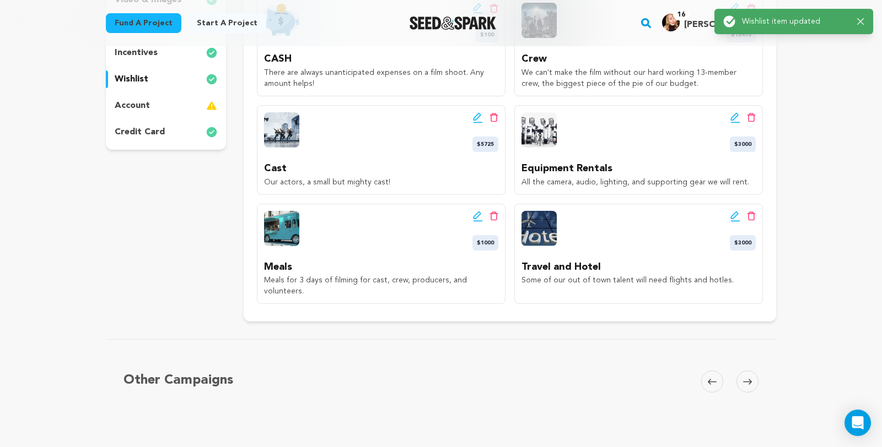
scroll to position [278, 0]
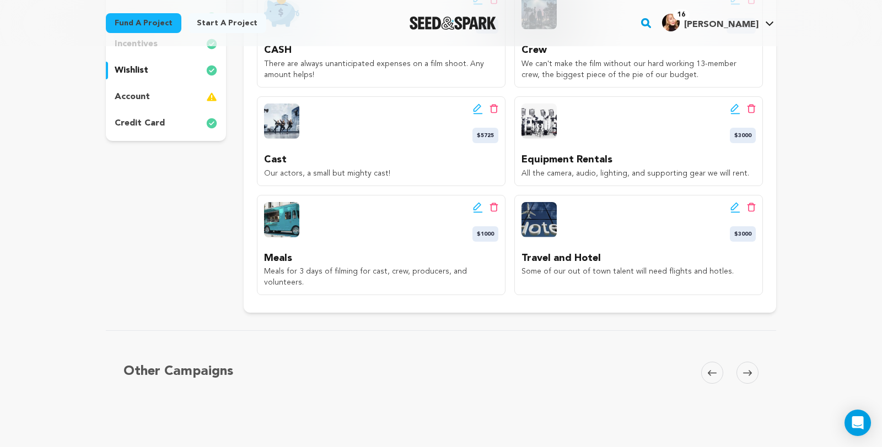
click at [480, 213] on icon at bounding box center [478, 207] width 10 height 11
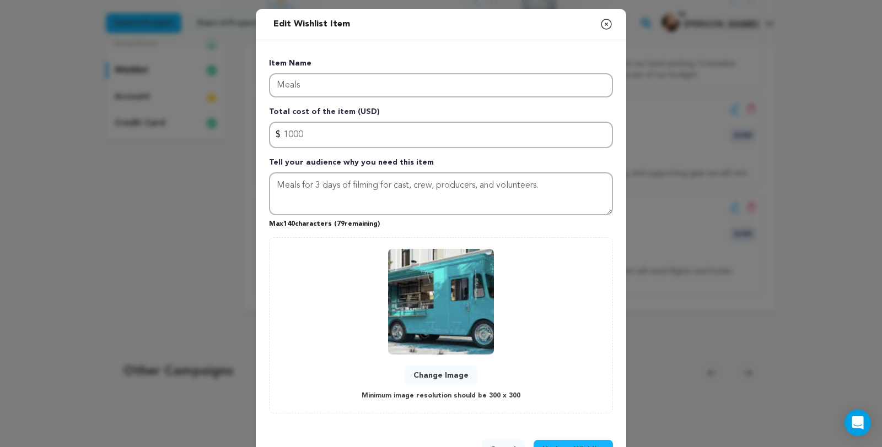
scroll to position [94, 0]
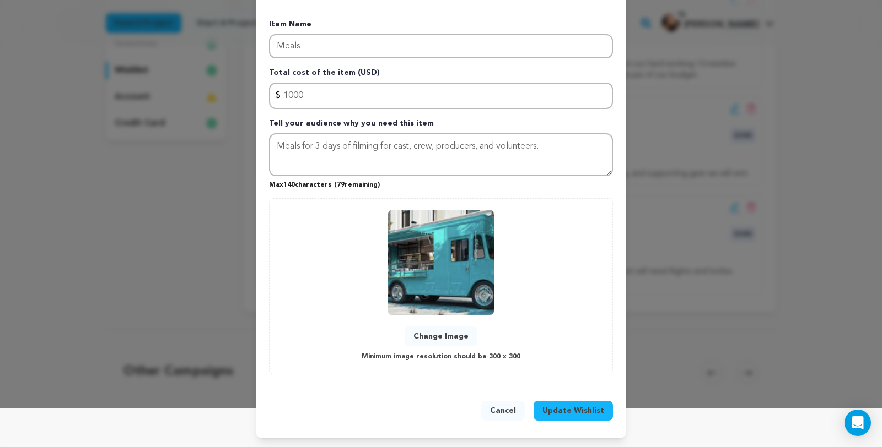
click at [447, 327] on button "Change Image" at bounding box center [440, 337] width 73 height 20
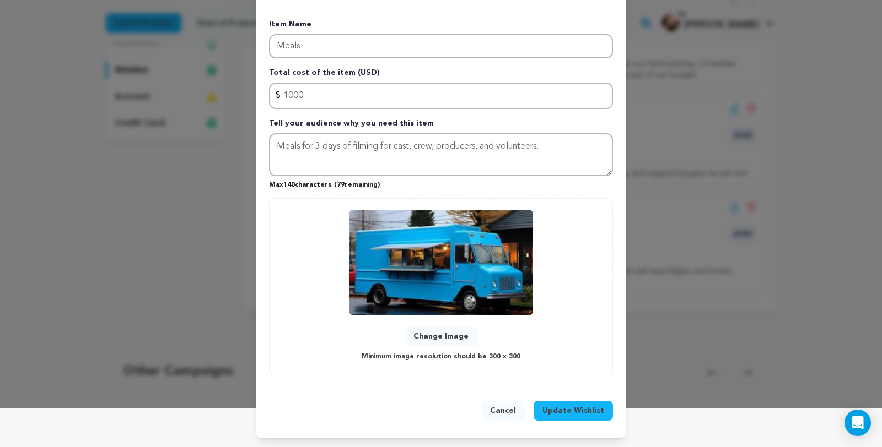
click at [591, 413] on span "Update Wishlist" at bounding box center [573, 411] width 62 height 11
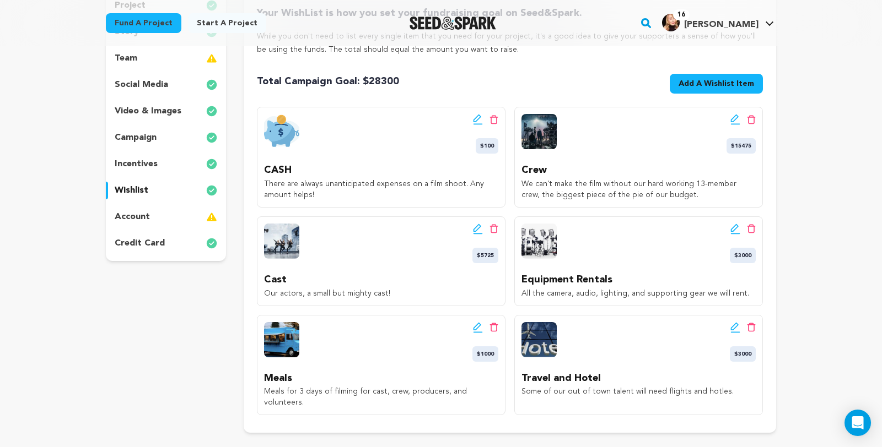
scroll to position [155, 0]
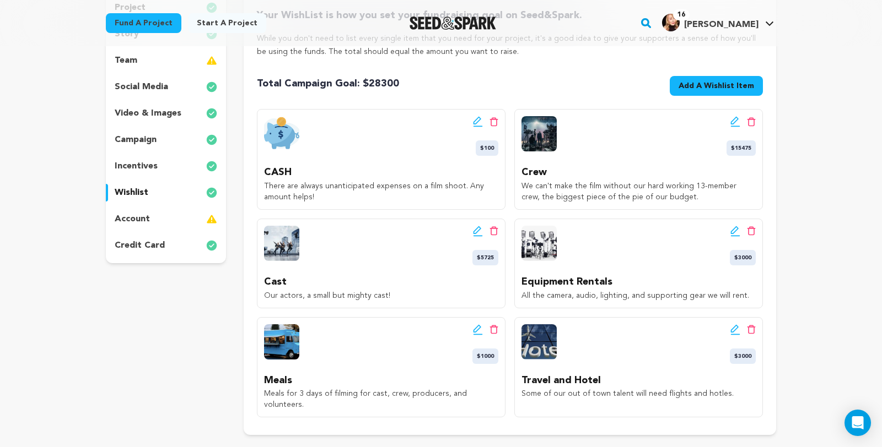
click at [129, 175] on div "incentives" at bounding box center [166, 167] width 120 height 18
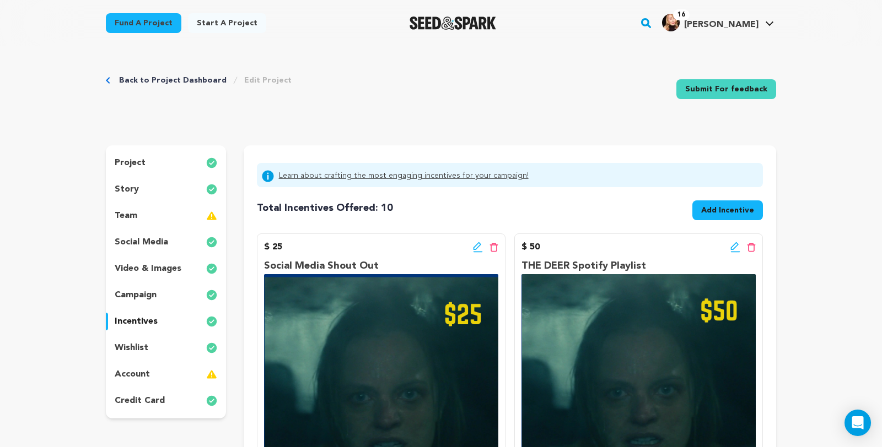
click at [115, 355] on p "wishlist" at bounding box center [132, 348] width 34 height 13
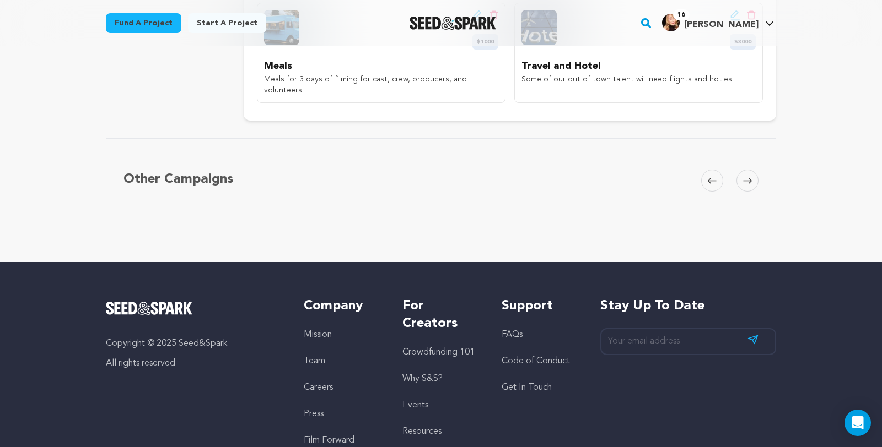
scroll to position [471, 0]
